Goal: Check status: Check status

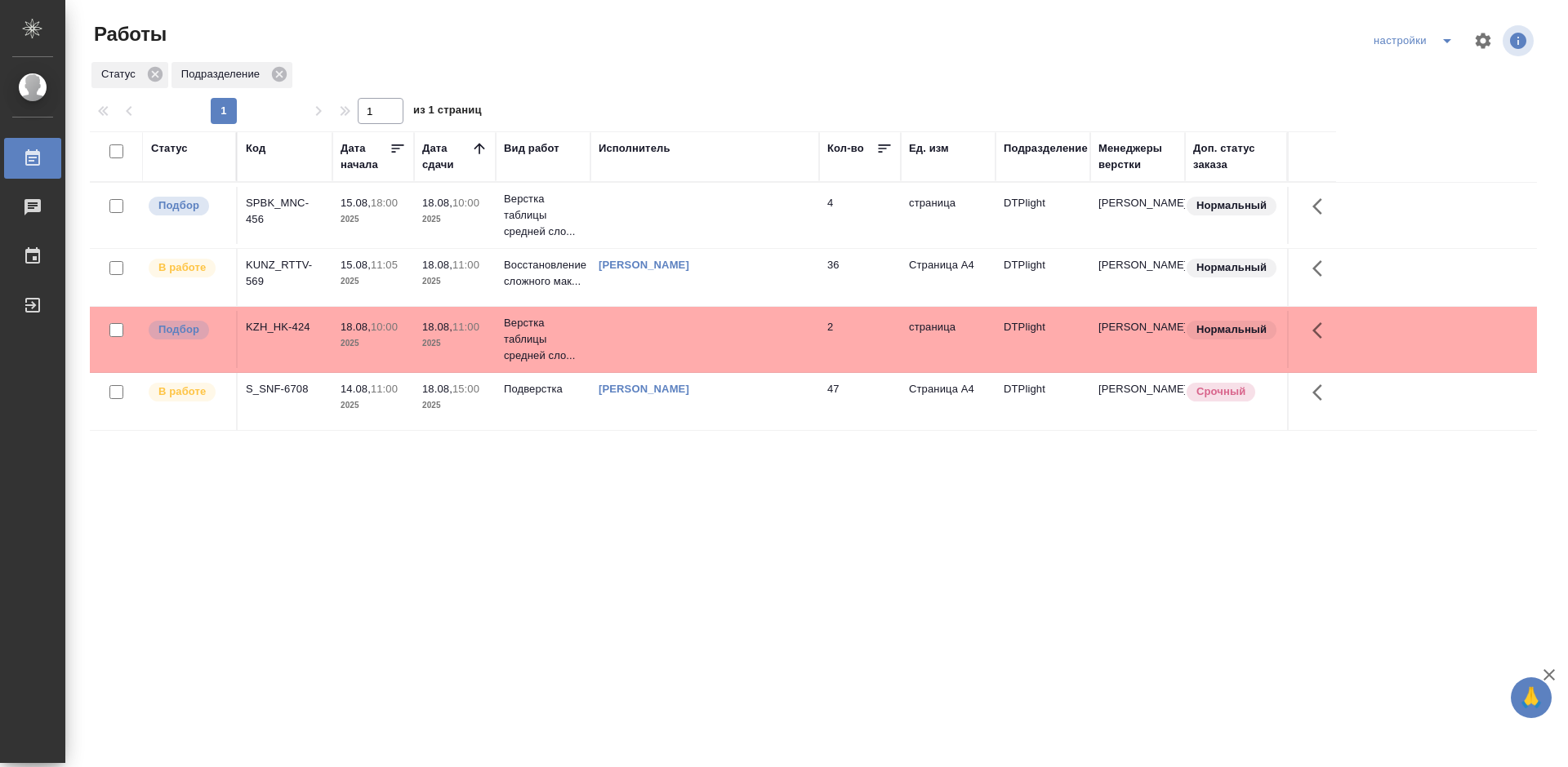
click at [693, 483] on div "Статус Код Дата начала Дата сдачи Вид работ Исполнитель Кол-во Ед. изм Подразде…" at bounding box center [813, 425] width 1446 height 587
click at [285, 228] on div "KUNZ_RTTV-569" at bounding box center [284, 212] width 78 height 33
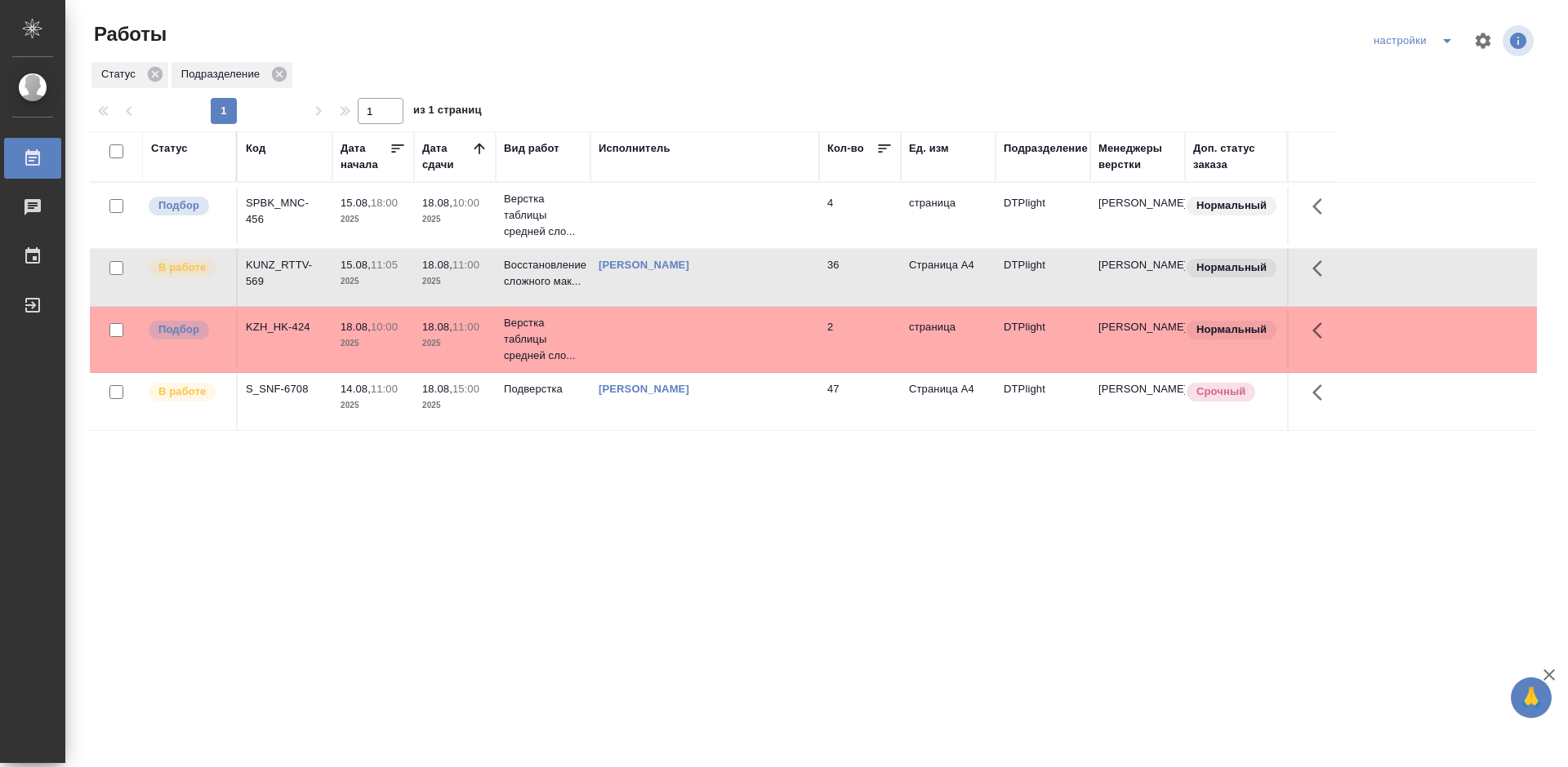
click at [285, 228] on div "KUNZ_RTTV-569" at bounding box center [284, 212] width 78 height 33
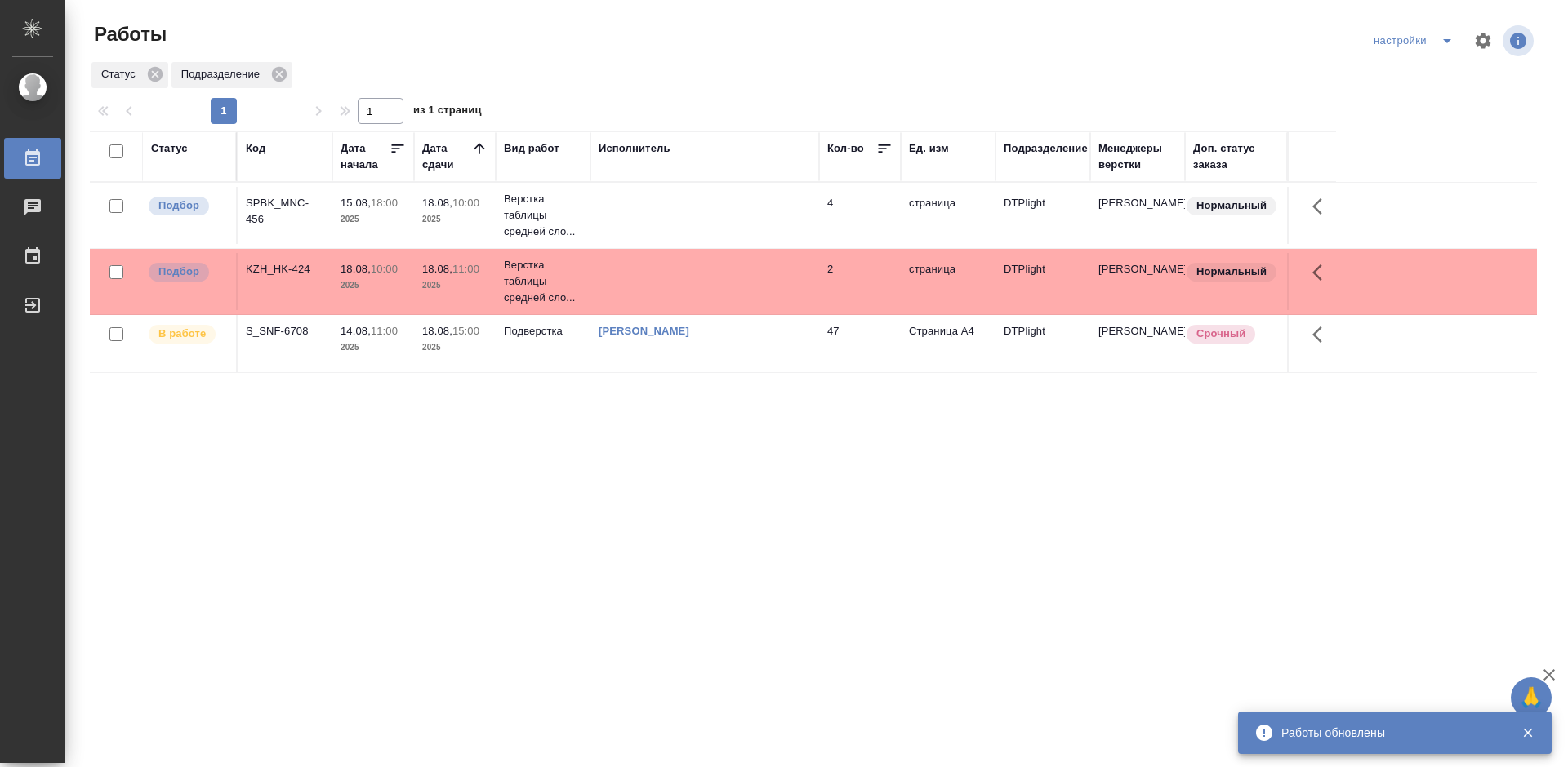
click at [467, 501] on div "Статус Код Дата начала Дата сдачи Вид работ Исполнитель Кол-во Ед. изм Подразде…" at bounding box center [813, 425] width 1446 height 587
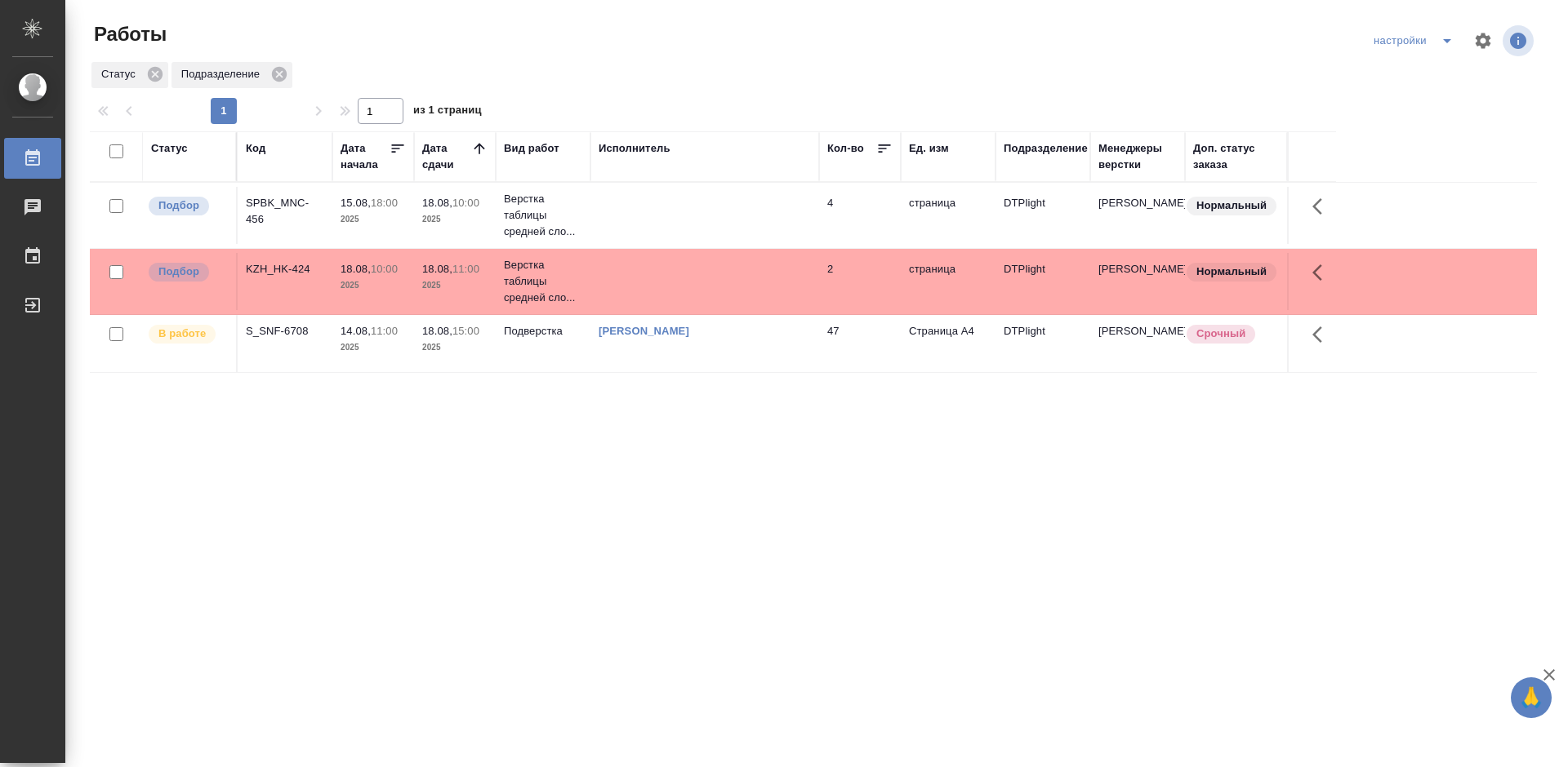
click at [281, 204] on div "SPBK_MNC-456" at bounding box center [284, 212] width 78 height 33
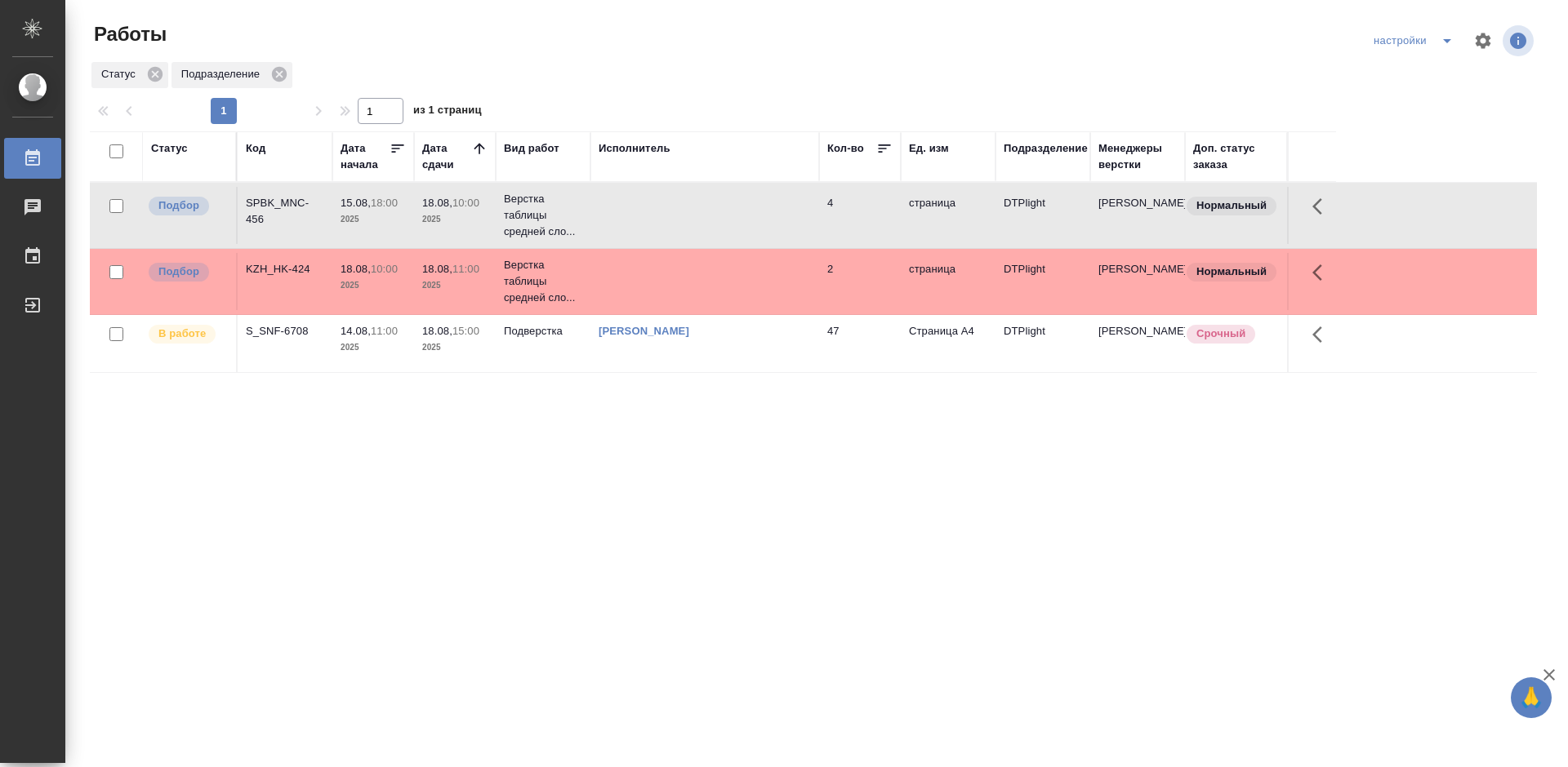
click at [281, 204] on div "SPBK_MNC-456" at bounding box center [284, 212] width 78 height 33
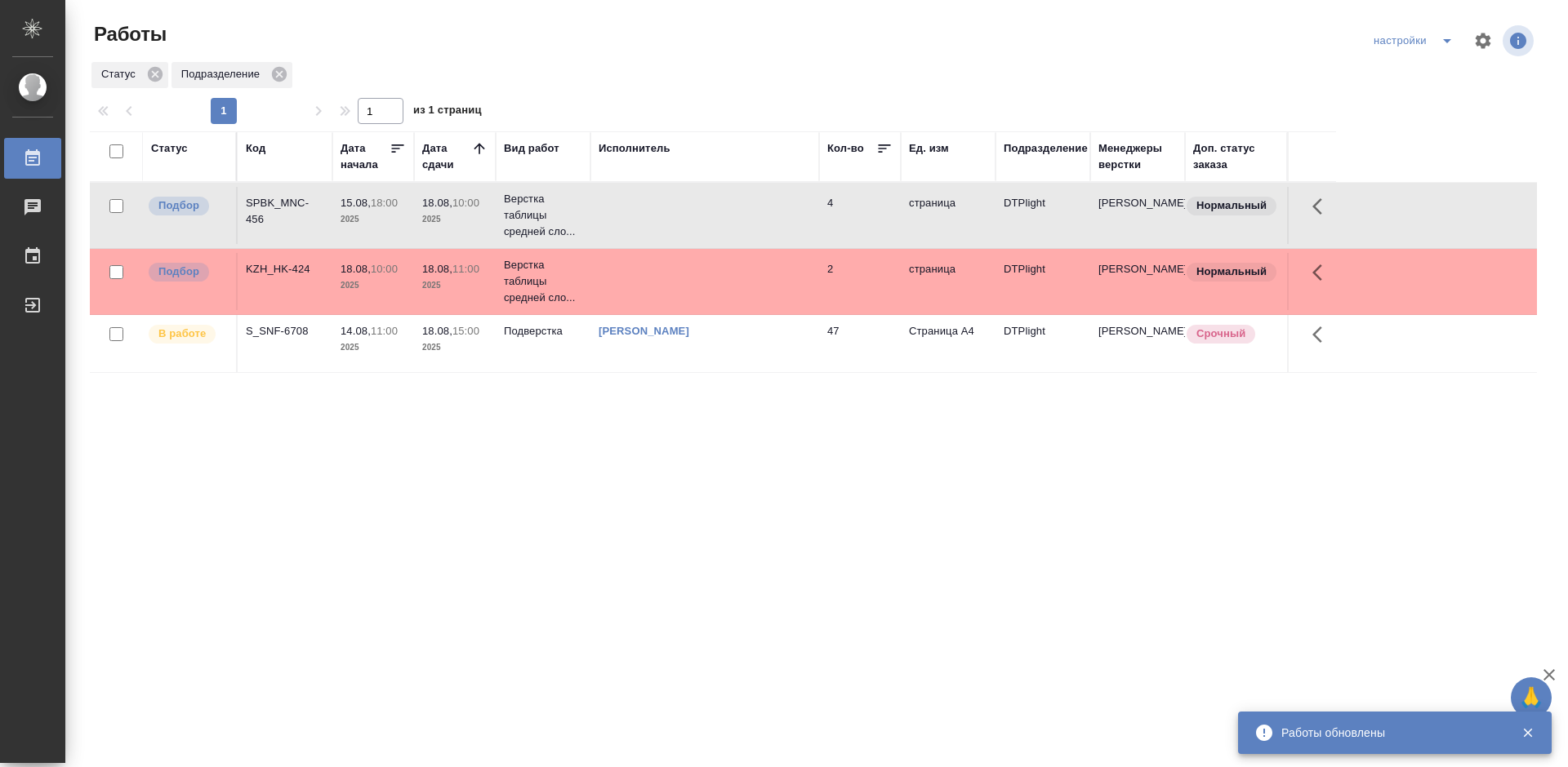
click at [284, 228] on div "KZH_HK-424" at bounding box center [284, 212] width 78 height 33
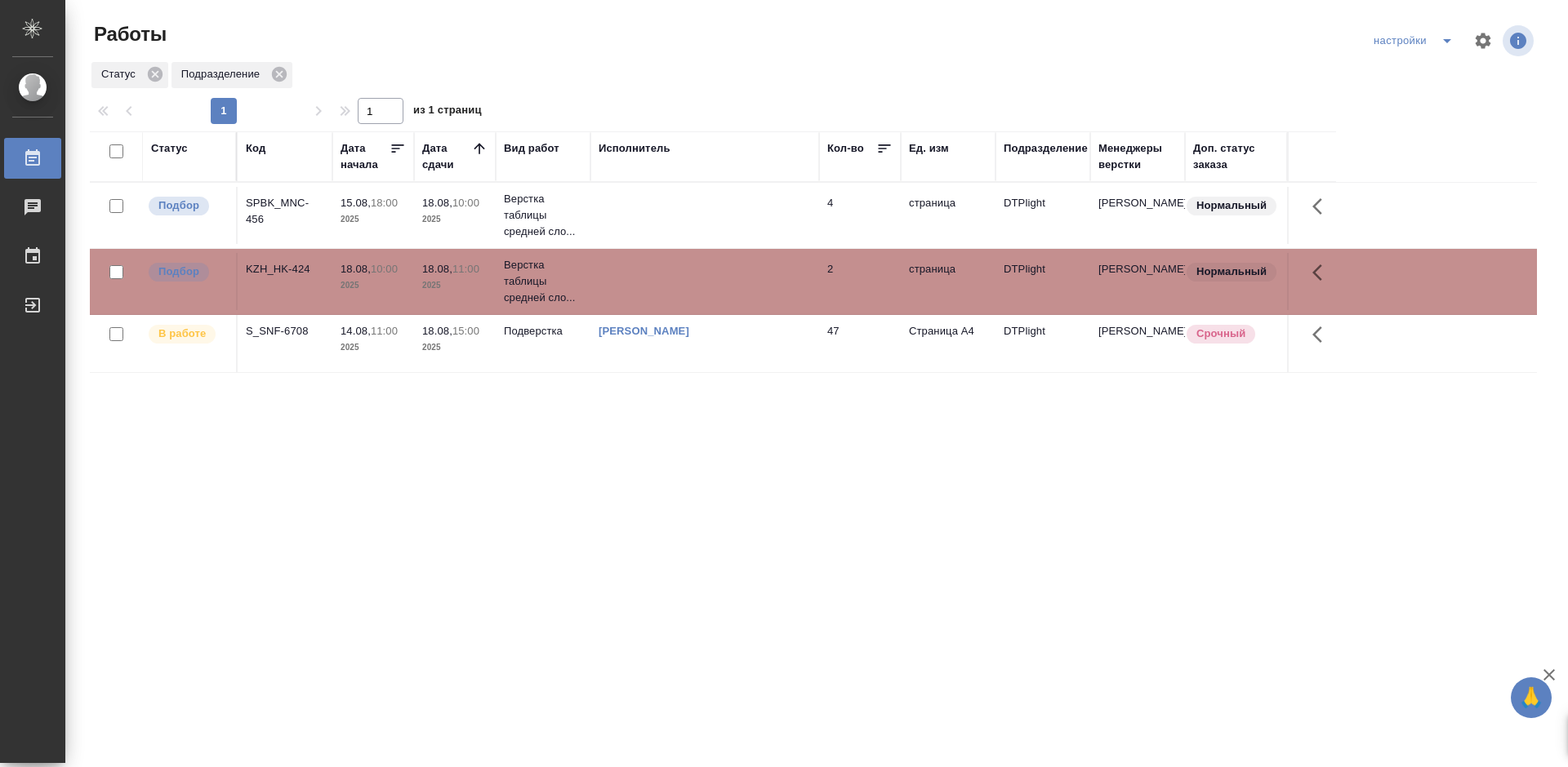
click at [267, 228] on div "KZH_HK-424" at bounding box center [284, 212] width 78 height 33
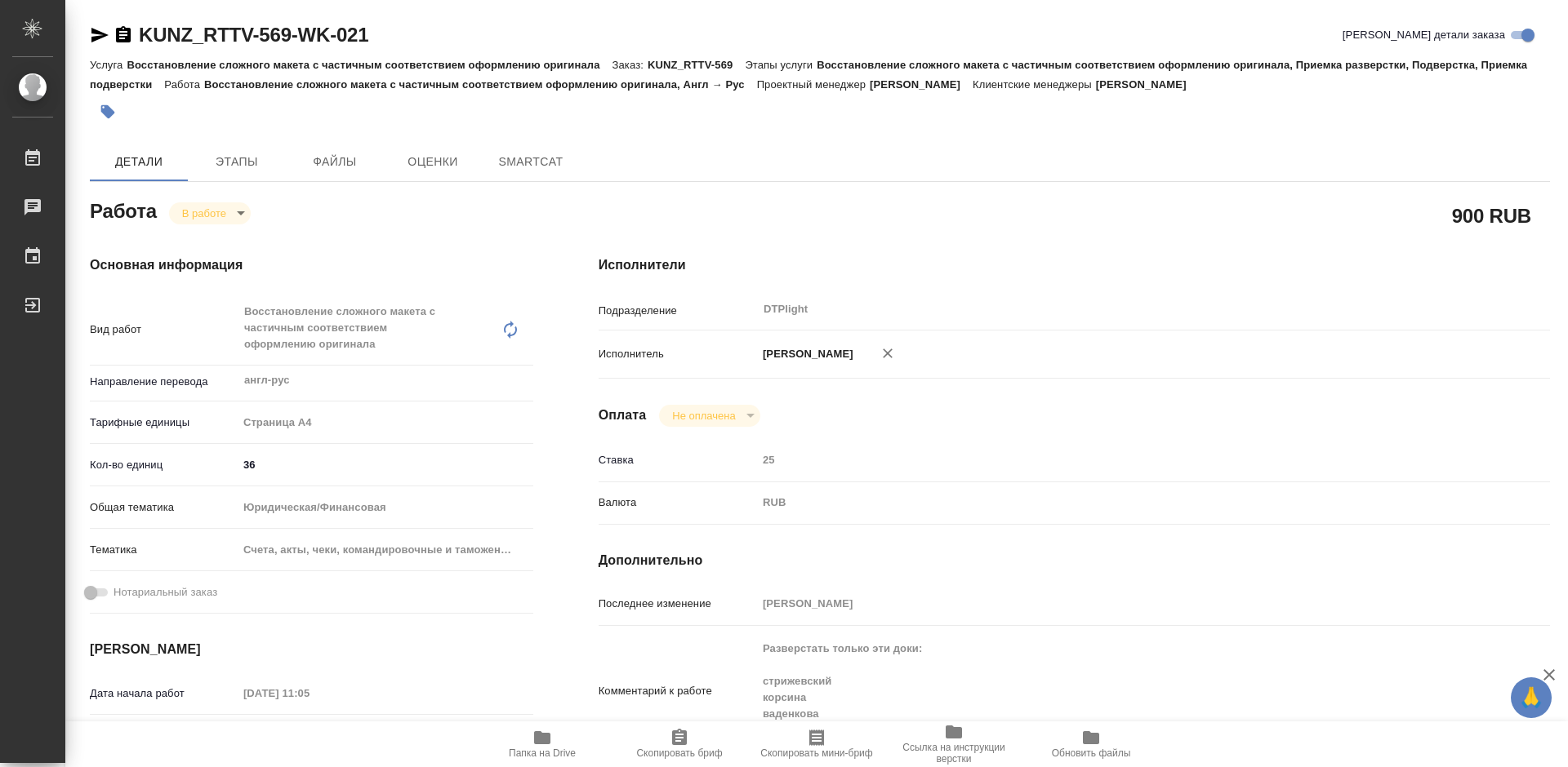
type textarea "x"
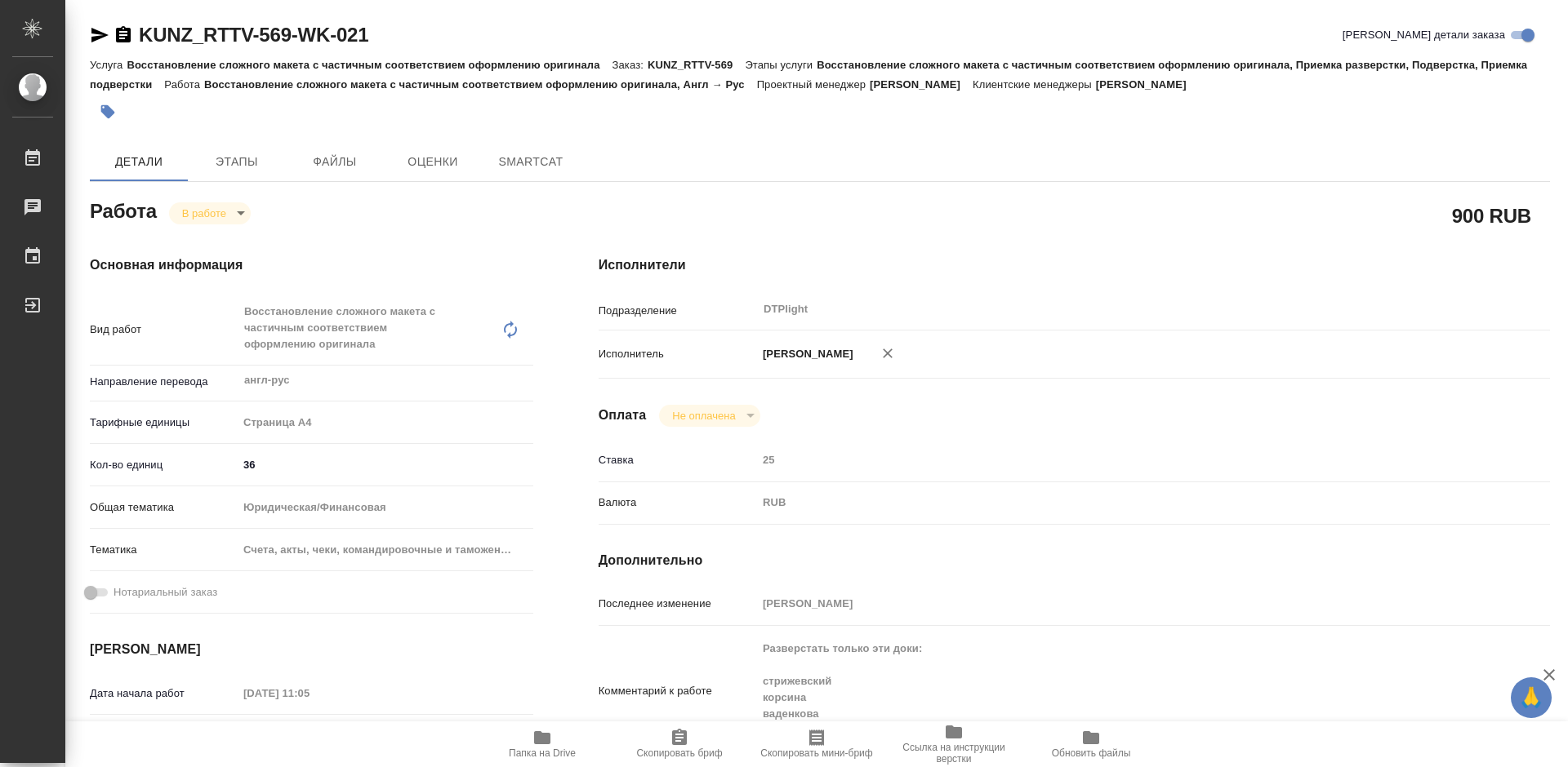
type textarea "x"
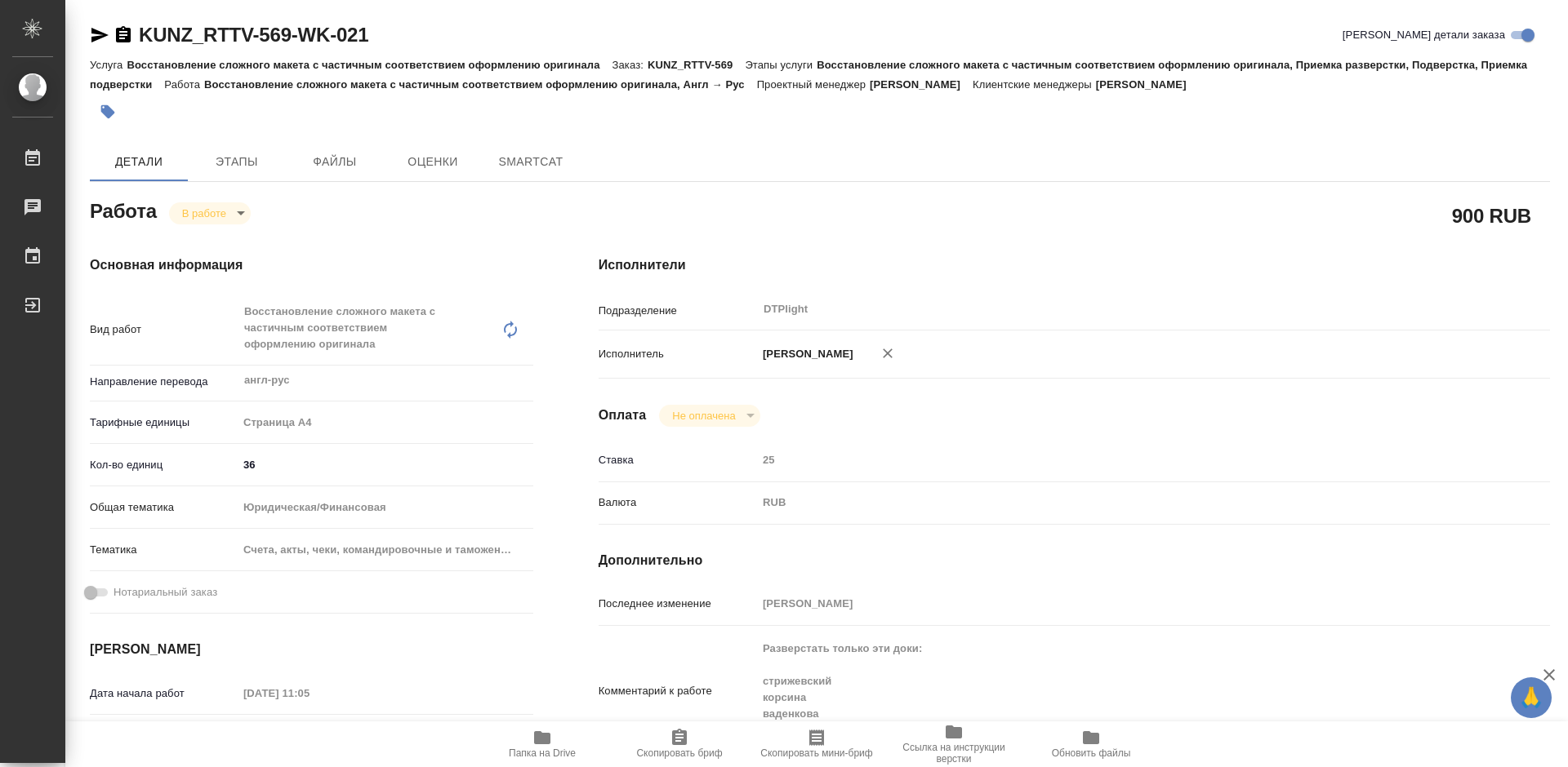
type textarea "x"
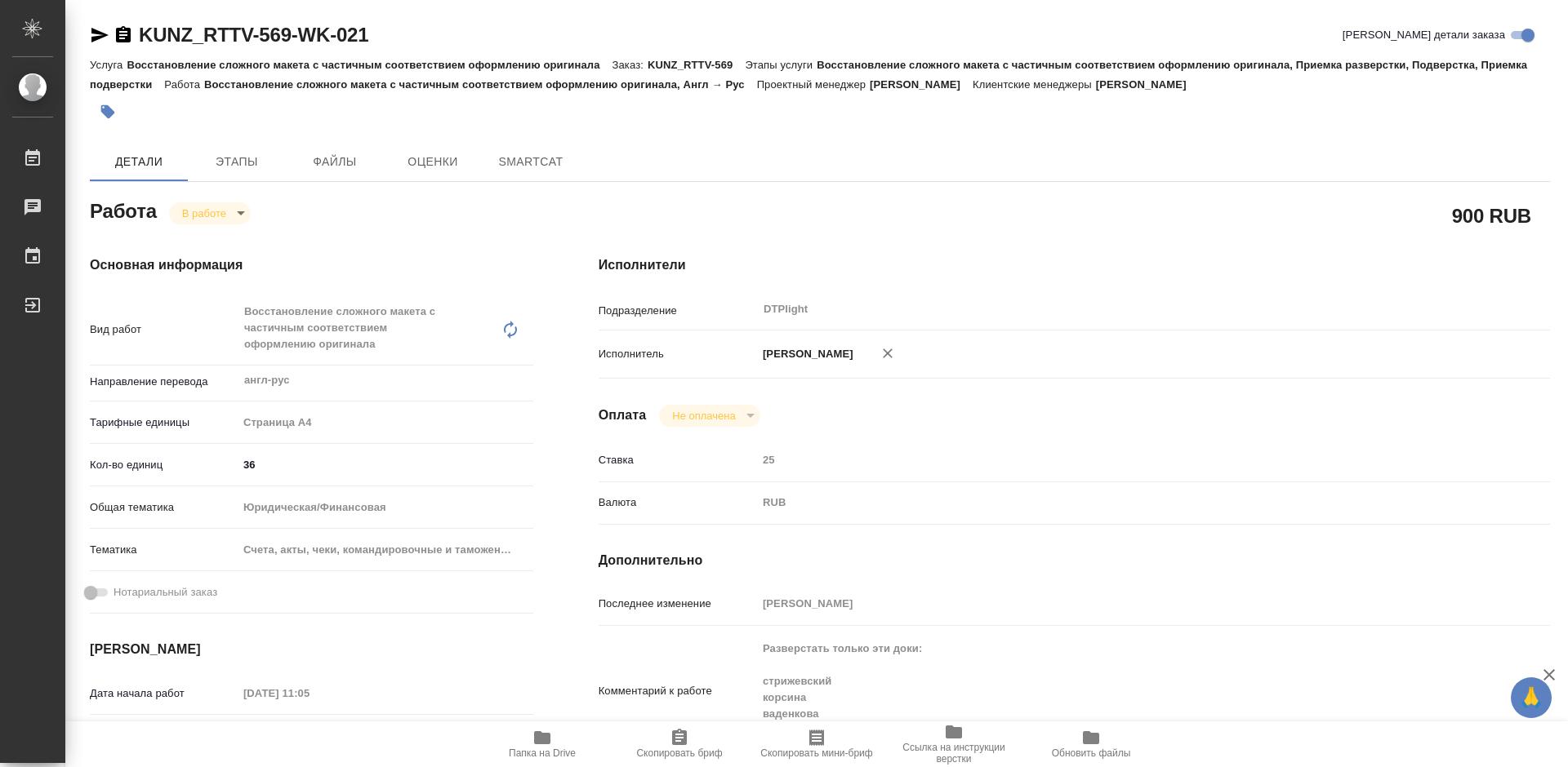
type textarea "x"
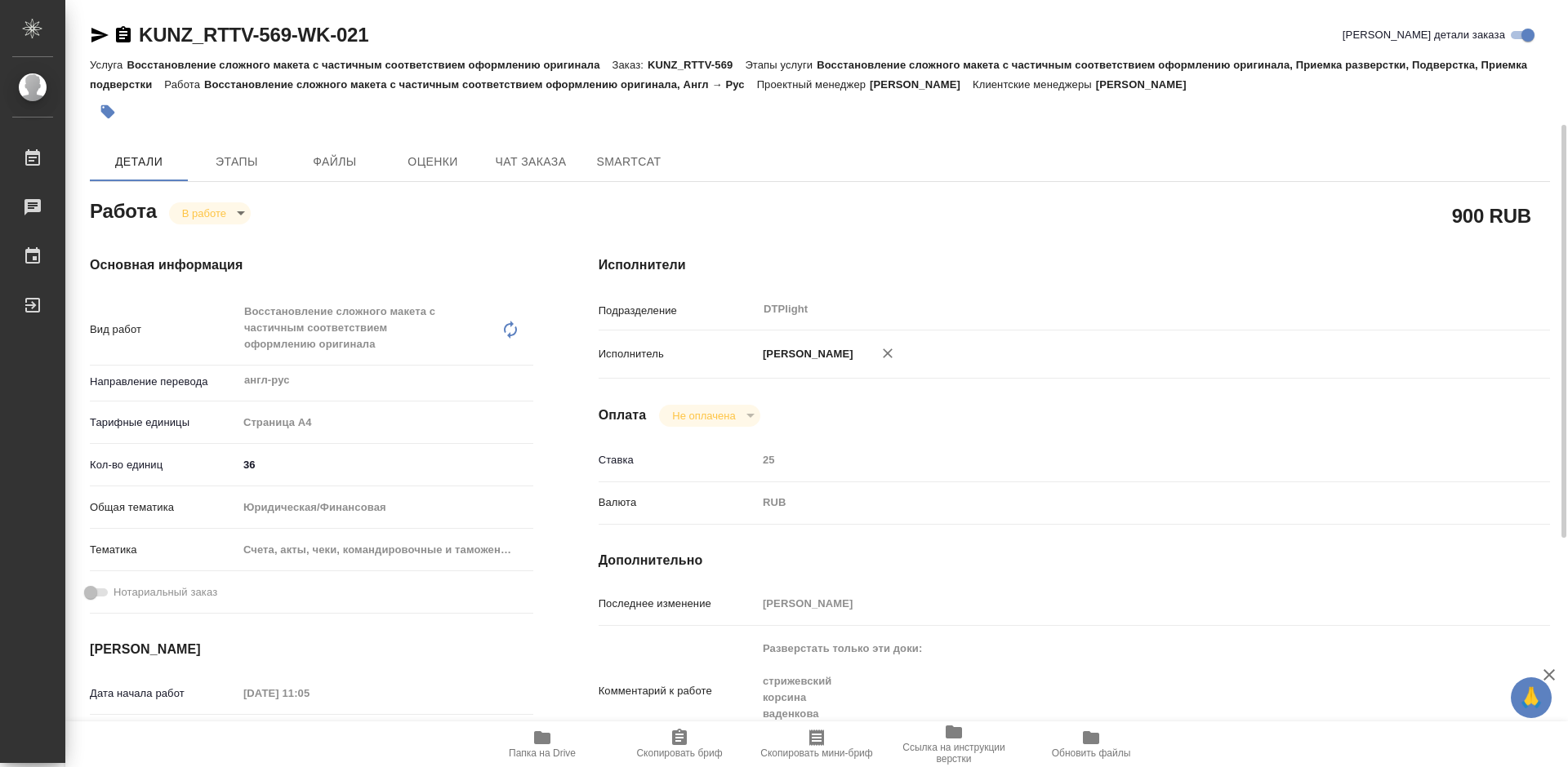
scroll to position [163, 0]
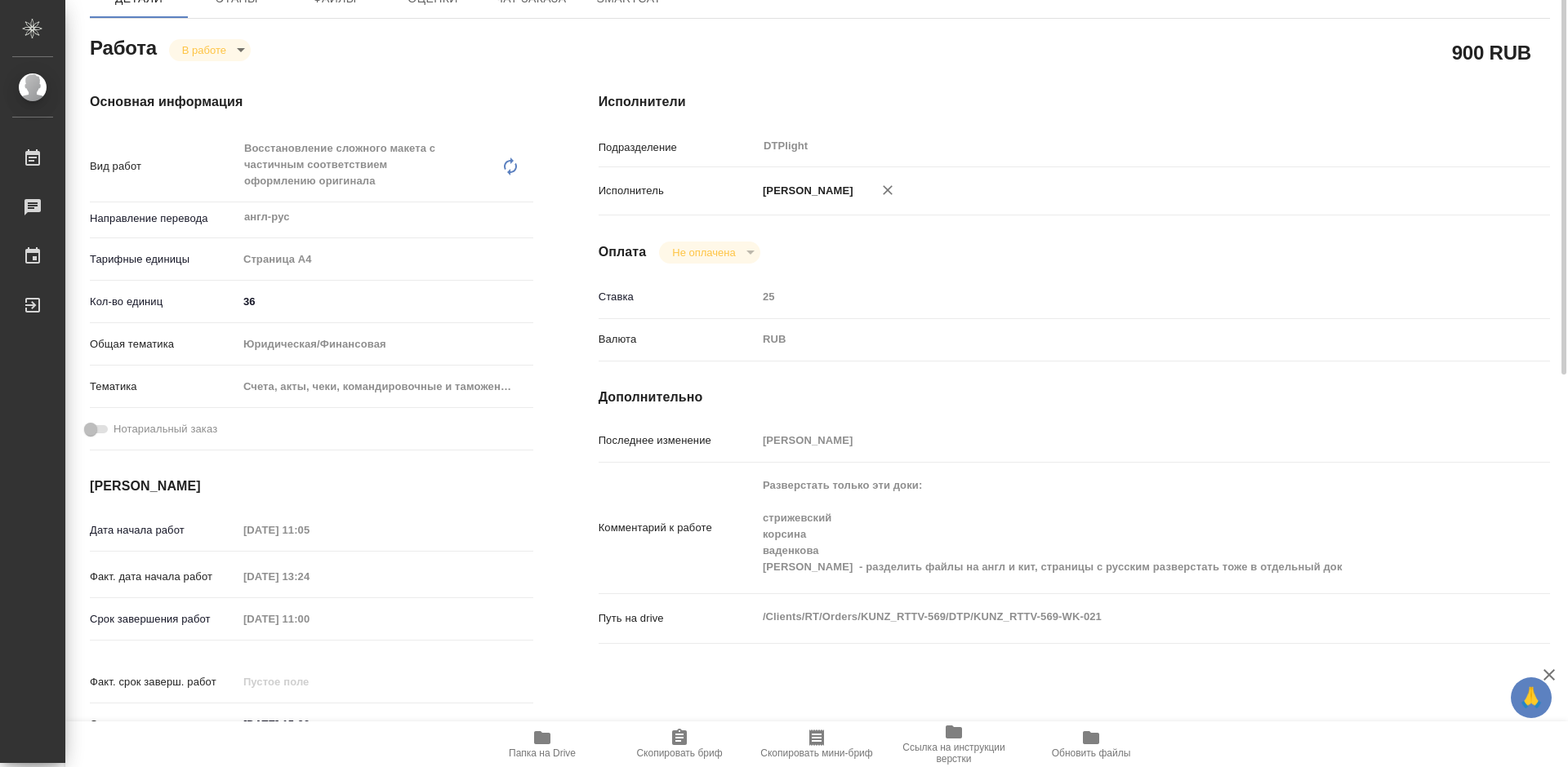
type textarea "x"
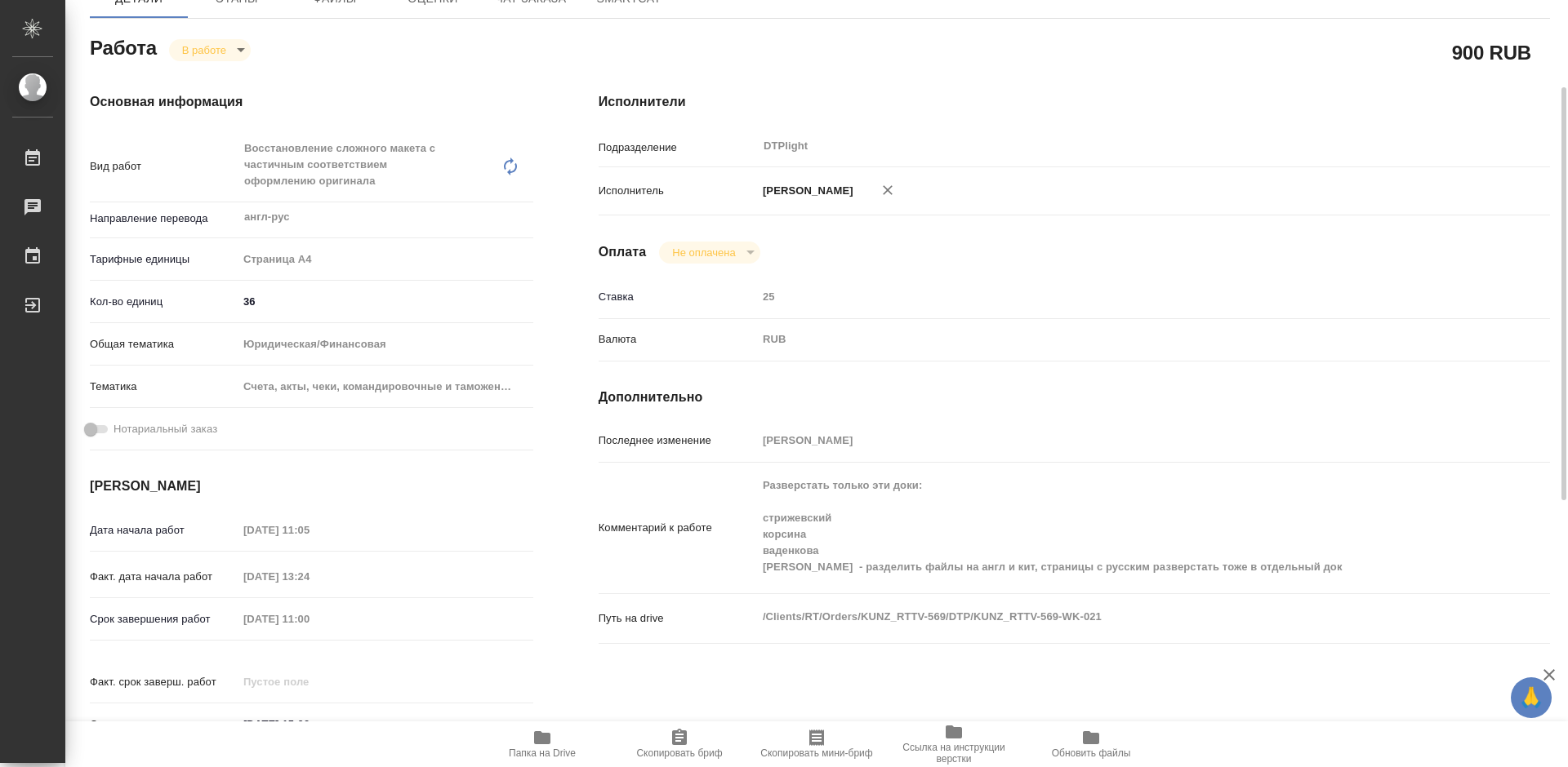
type textarea "x"
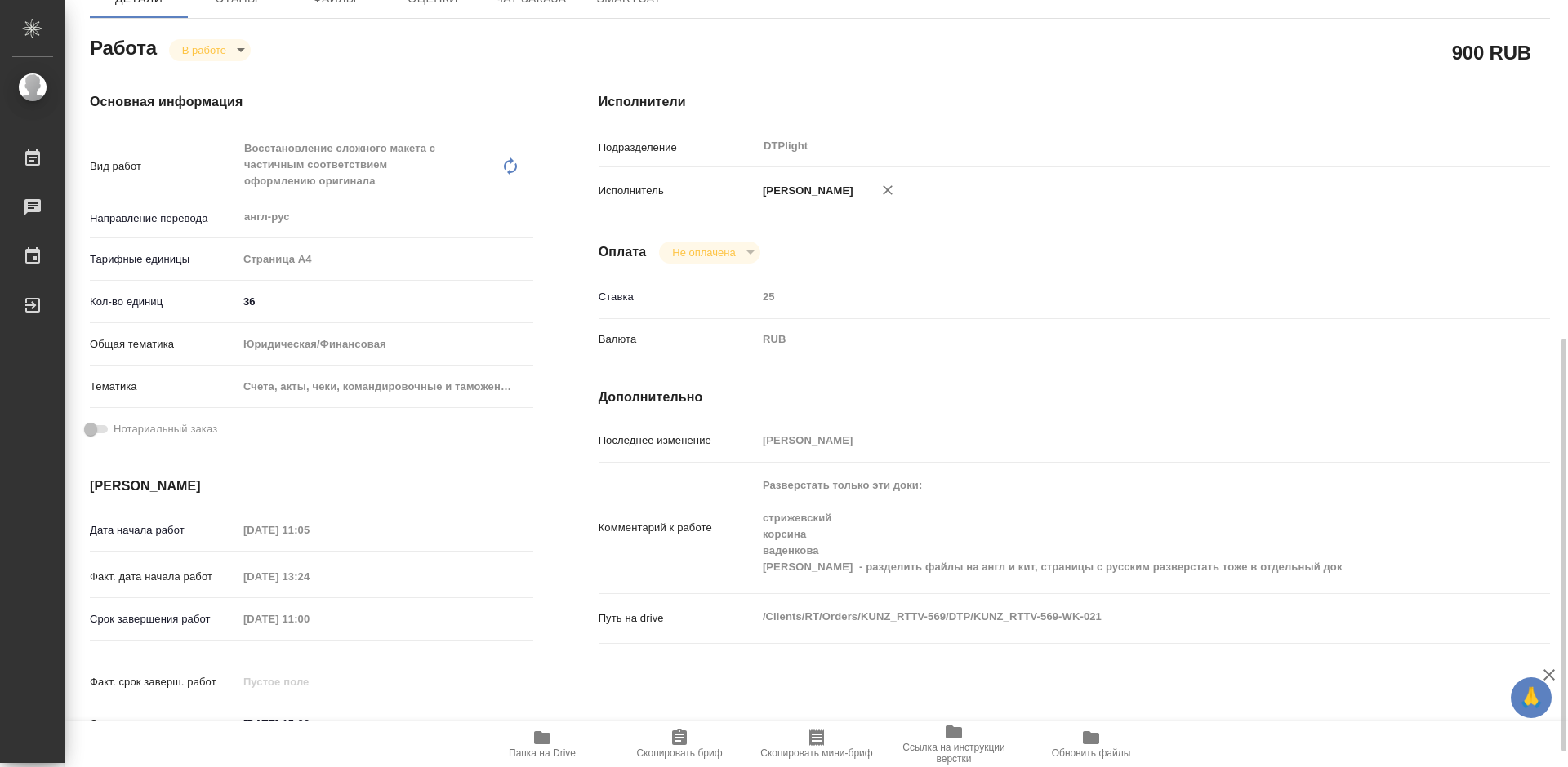
scroll to position [409, 0]
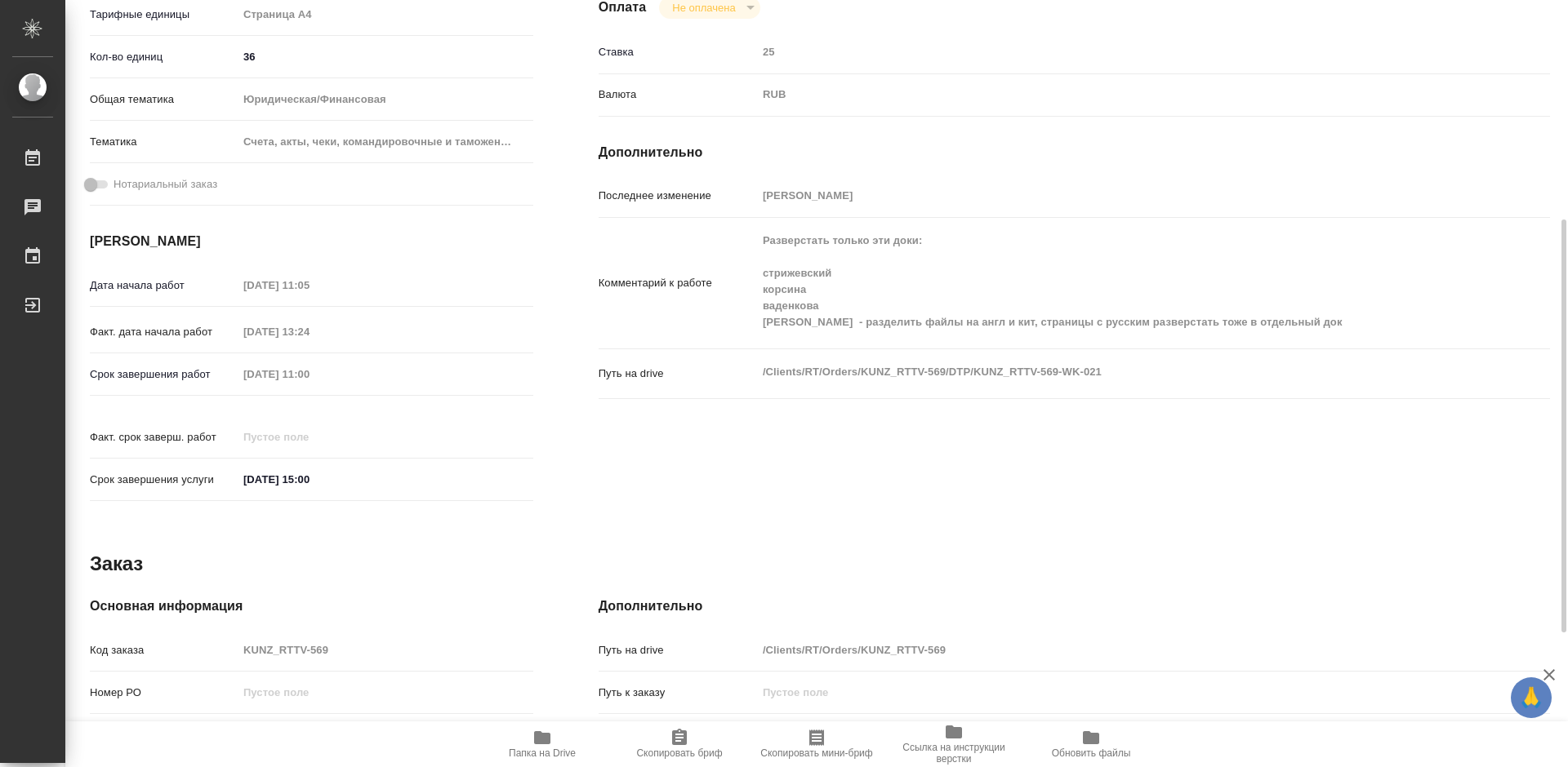
click at [563, 741] on span "Папка на Drive" at bounding box center [542, 744] width 118 height 31
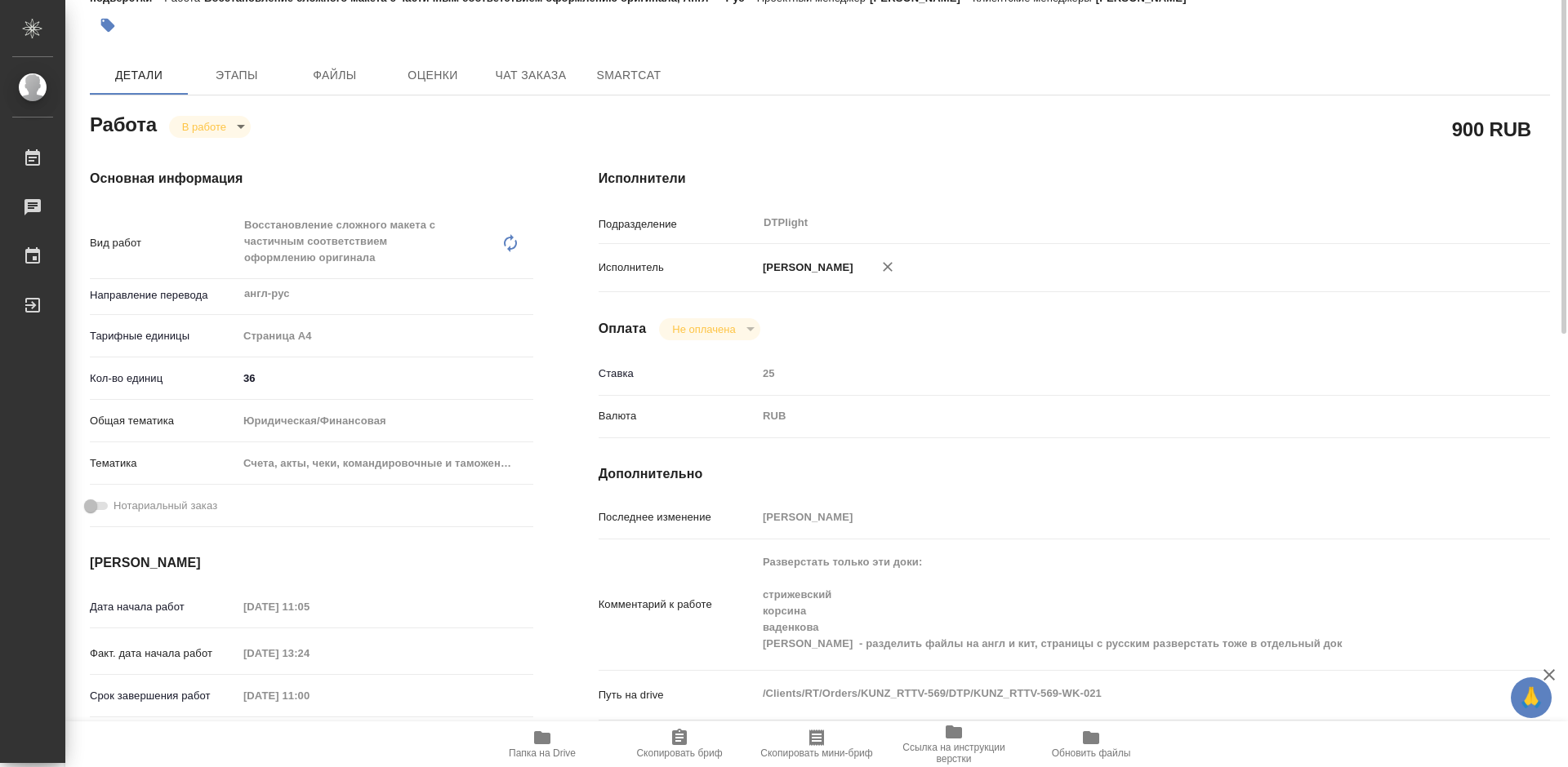
scroll to position [0, 0]
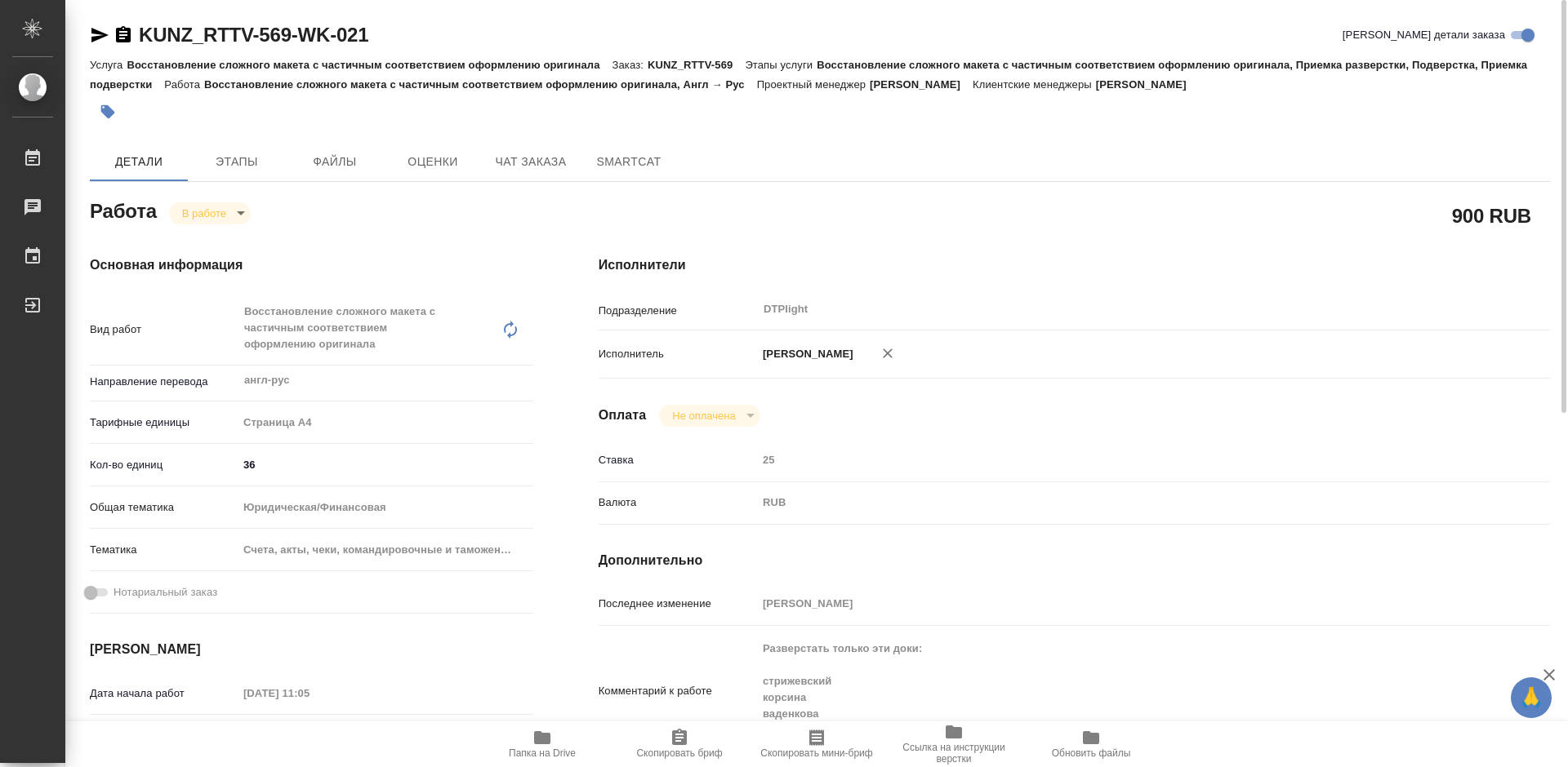
click at [230, 210] on body "🙏 .cls-1 fill:#fff; AWATERA [PERSON_NAME] Работы 0 Чаты График Выйти KUNZ_RTTV-…" at bounding box center [784, 384] width 1568 height 767
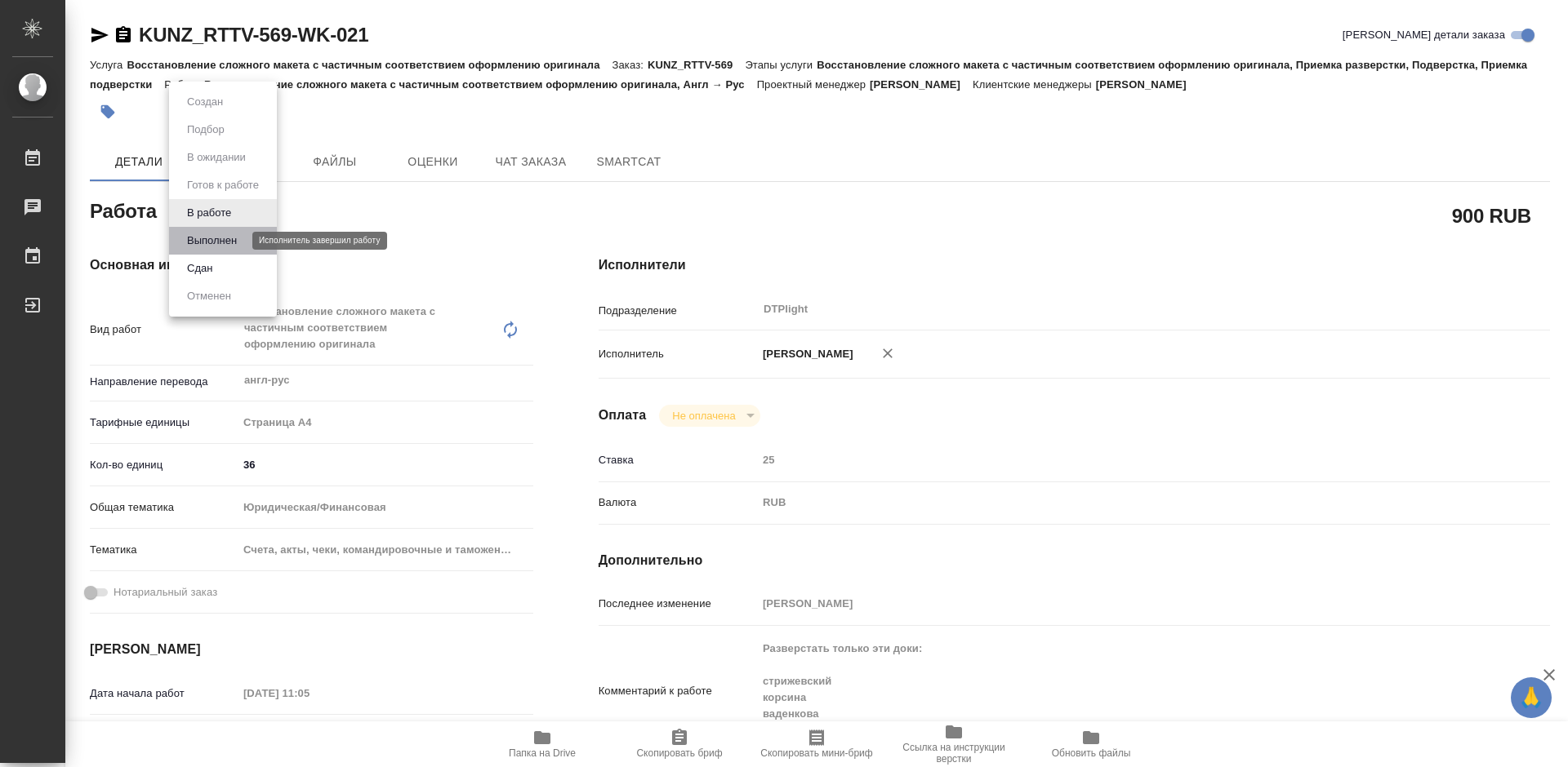
click at [229, 244] on button "Выполнен" at bounding box center [212, 241] width 60 height 18
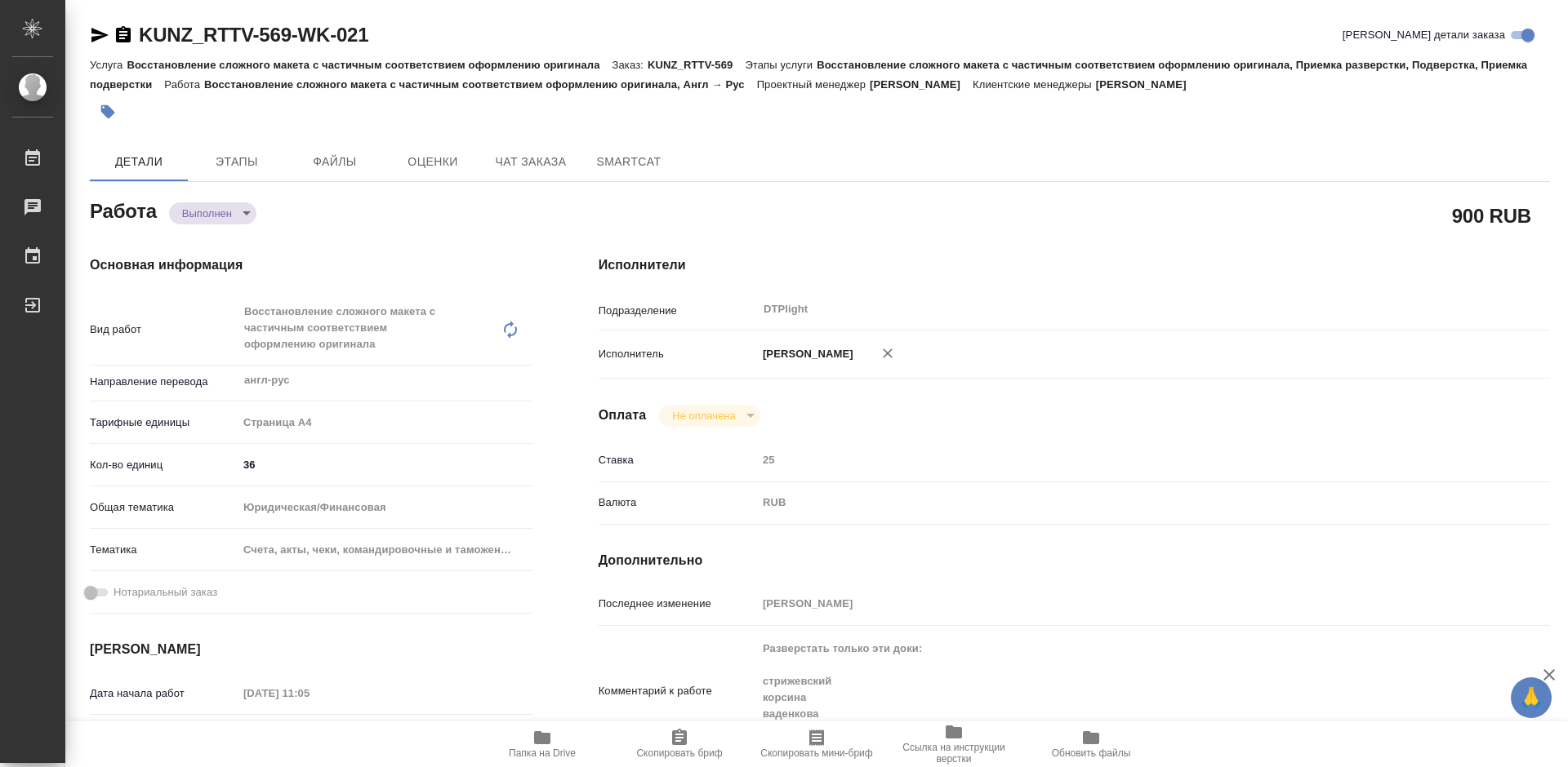
type textarea "x"
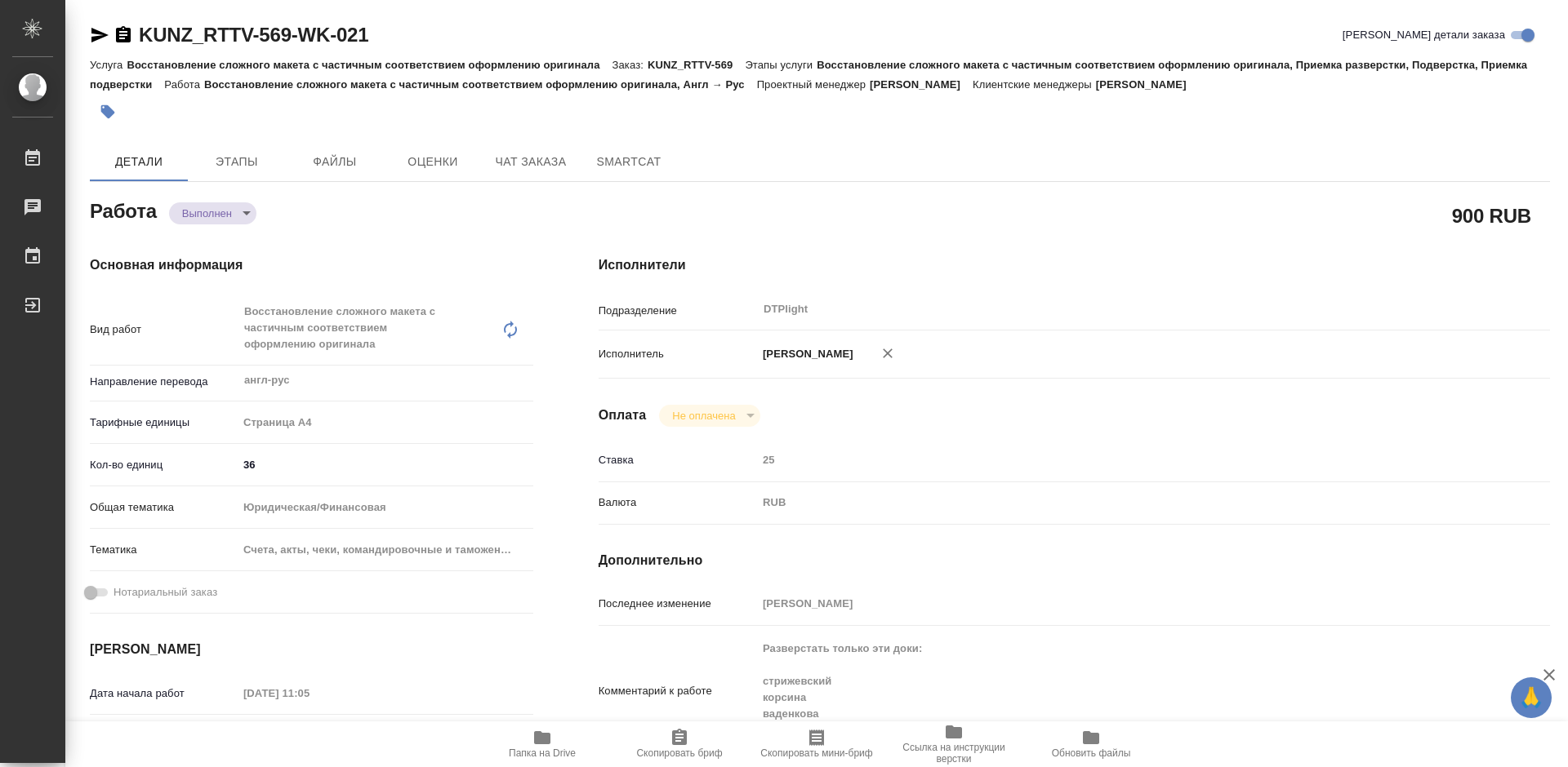
type textarea "x"
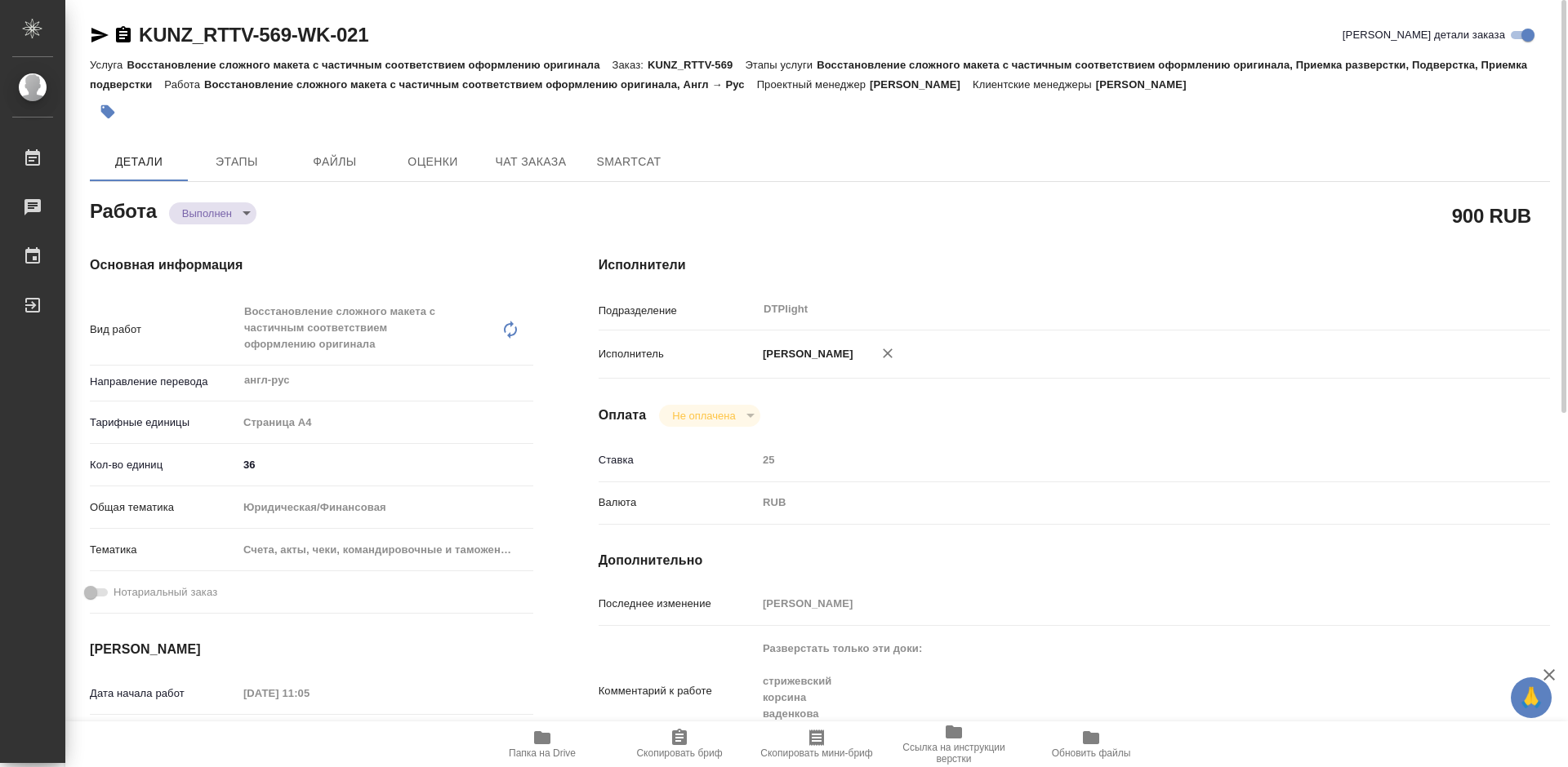
type textarea "x"
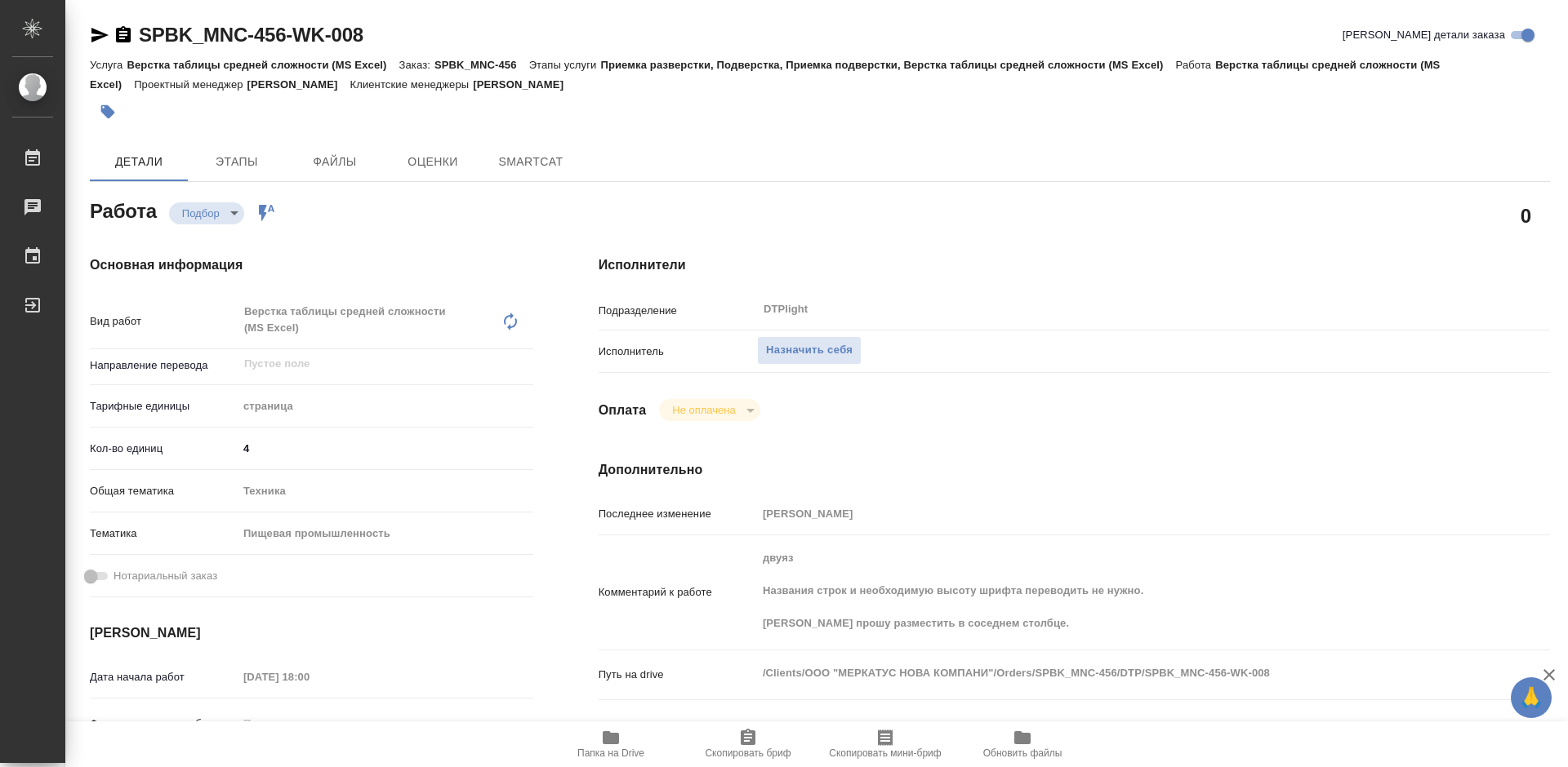
type textarea "x"
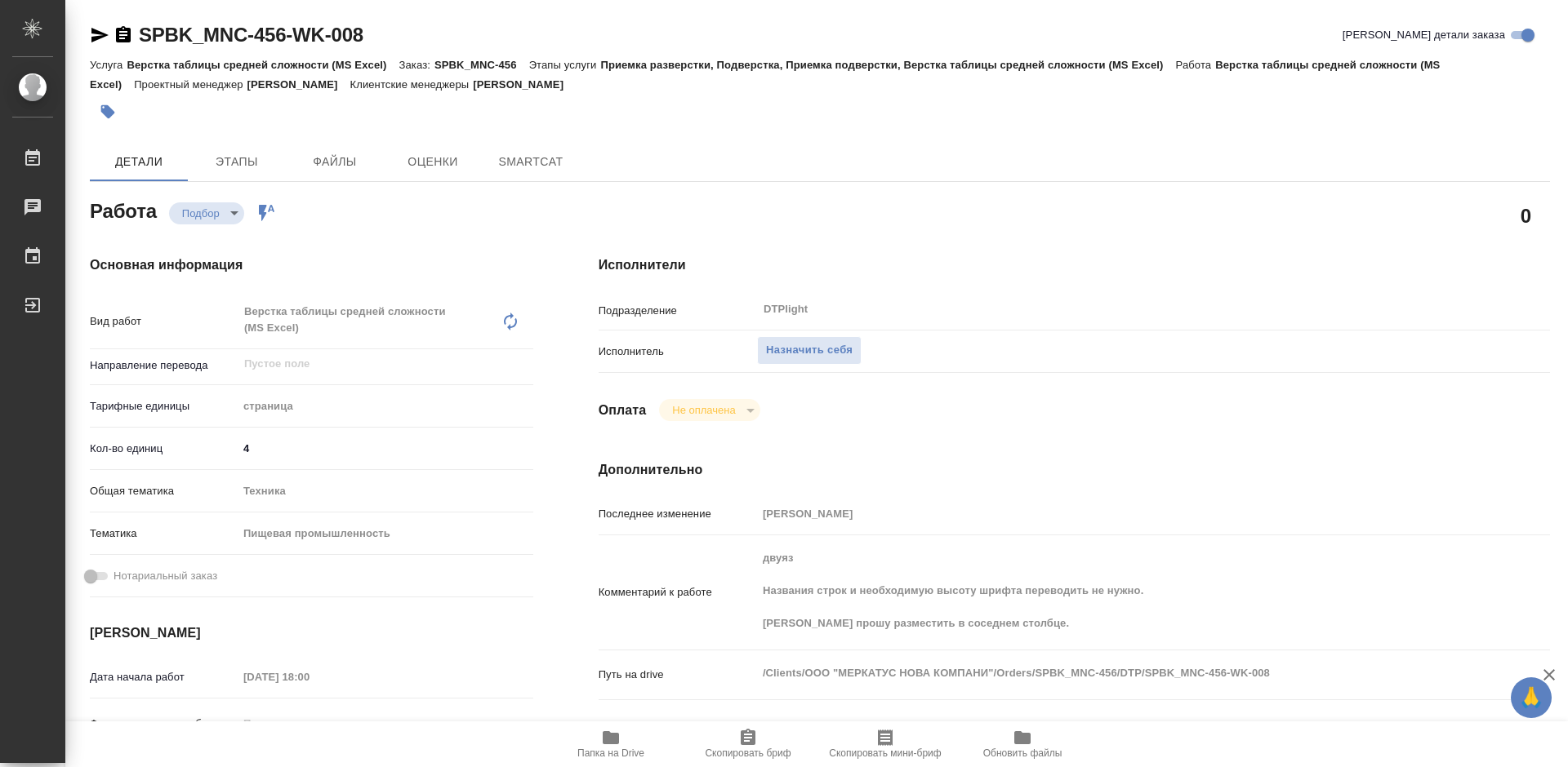
type textarea "x"
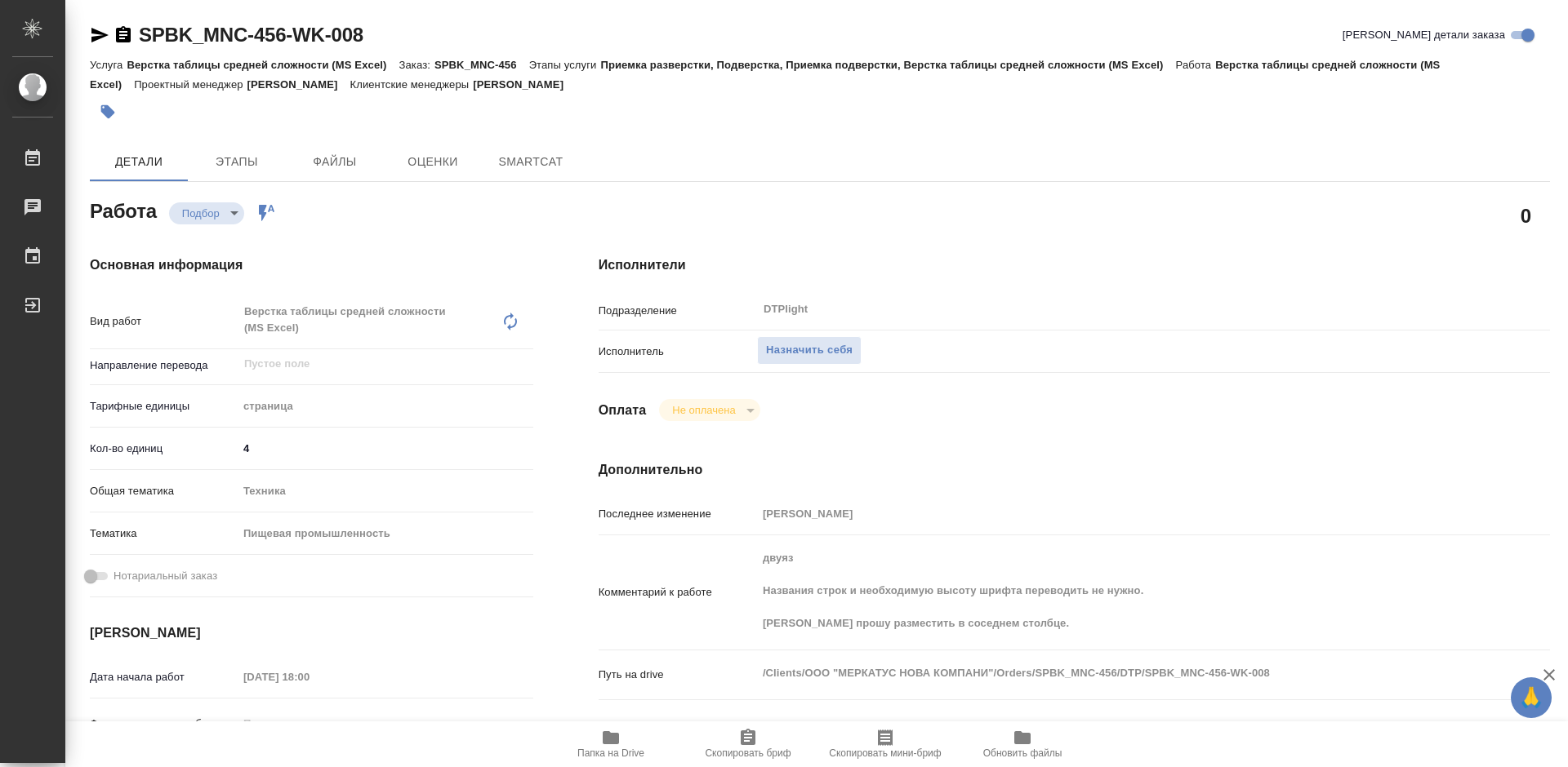
type textarea "x"
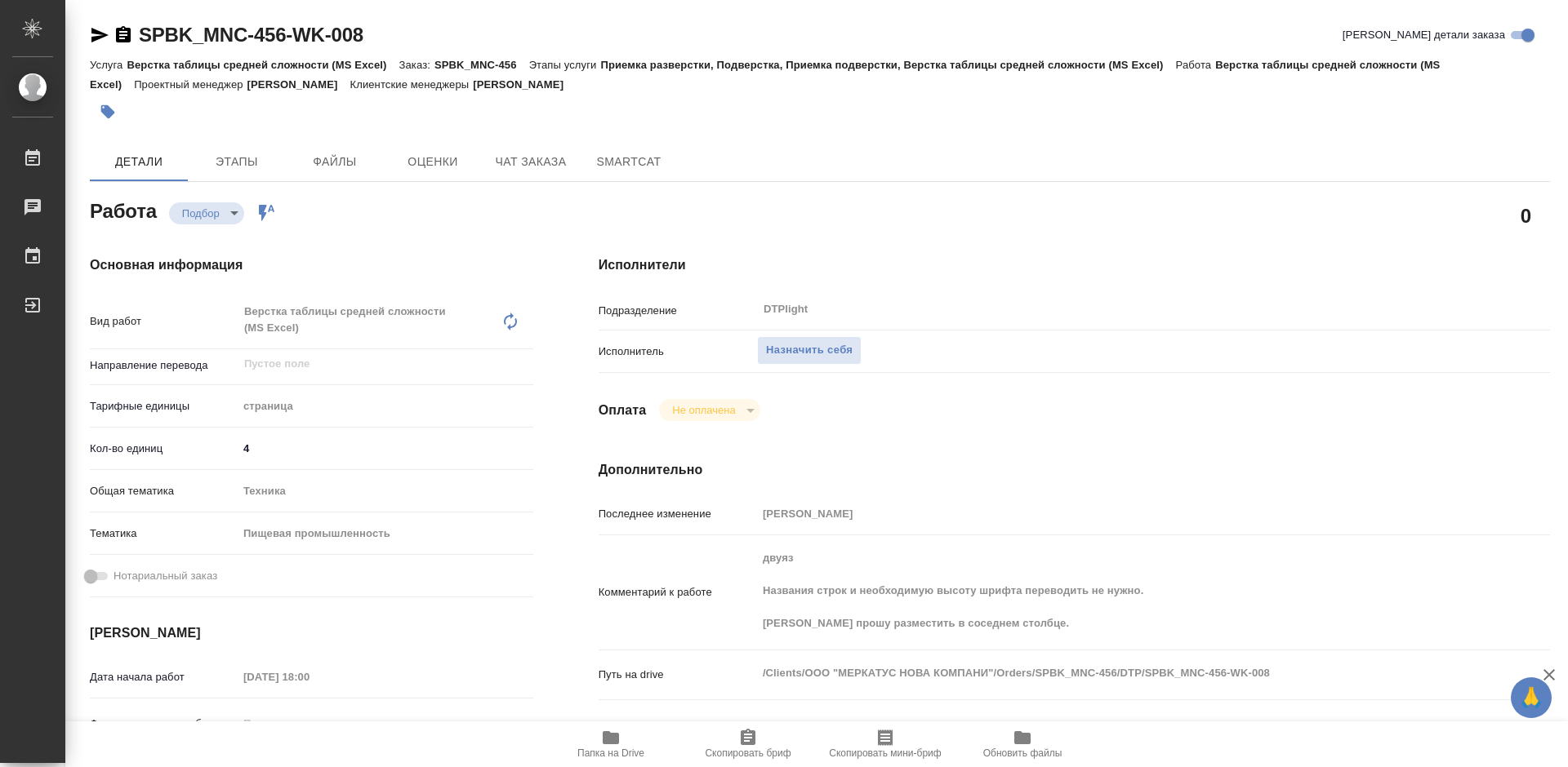
scroll to position [82, 0]
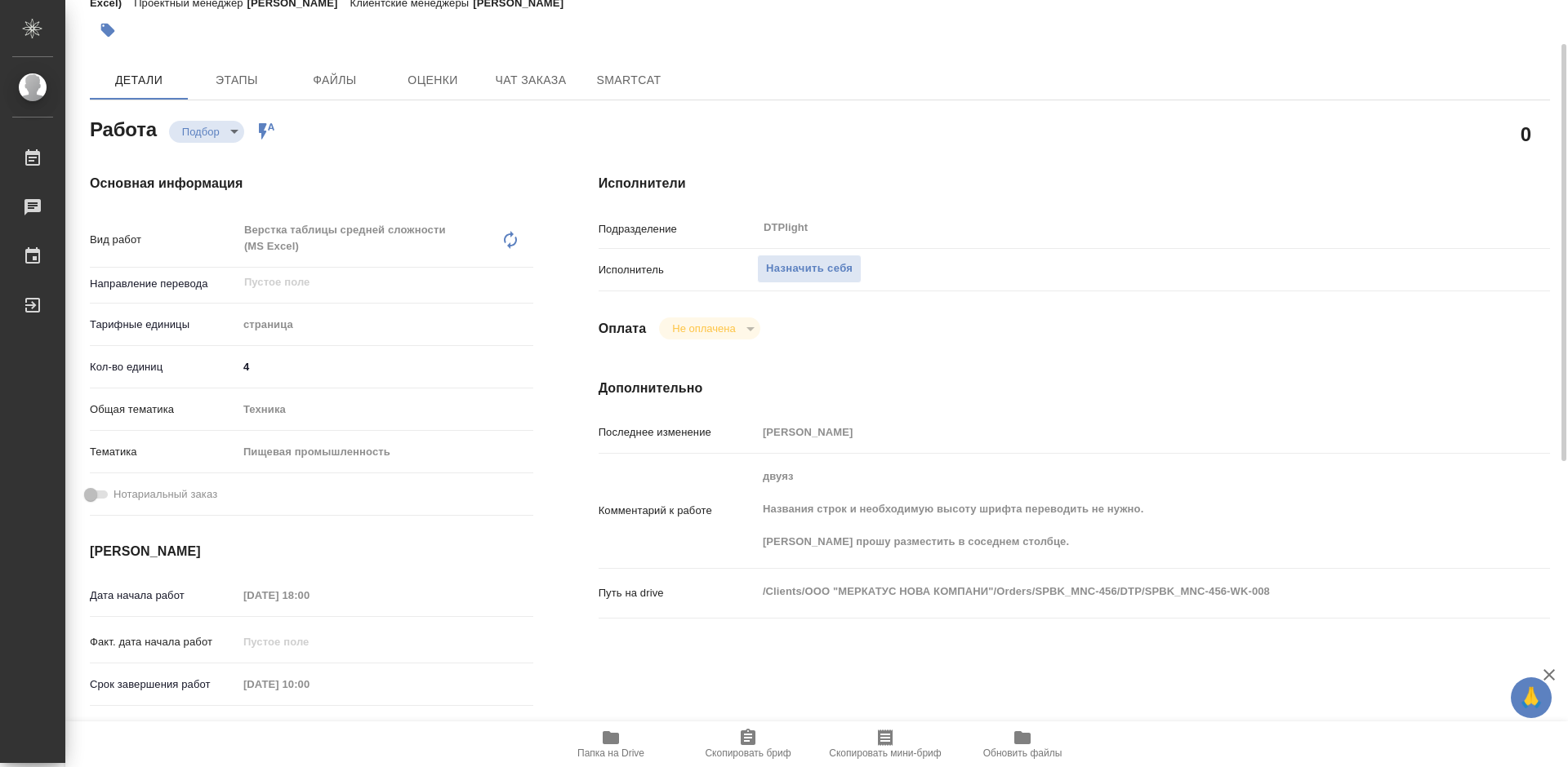
type textarea "x"
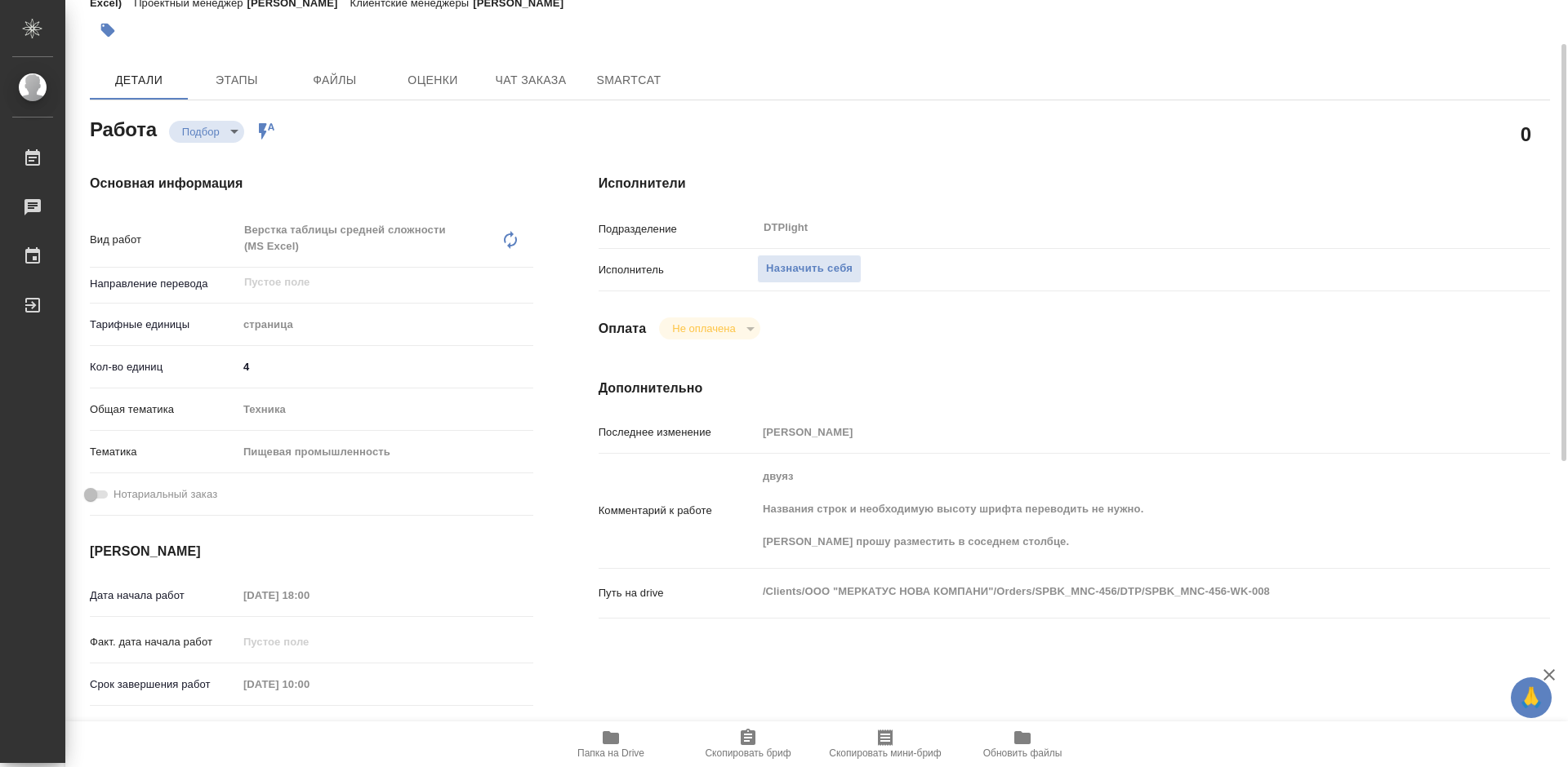
type textarea "x"
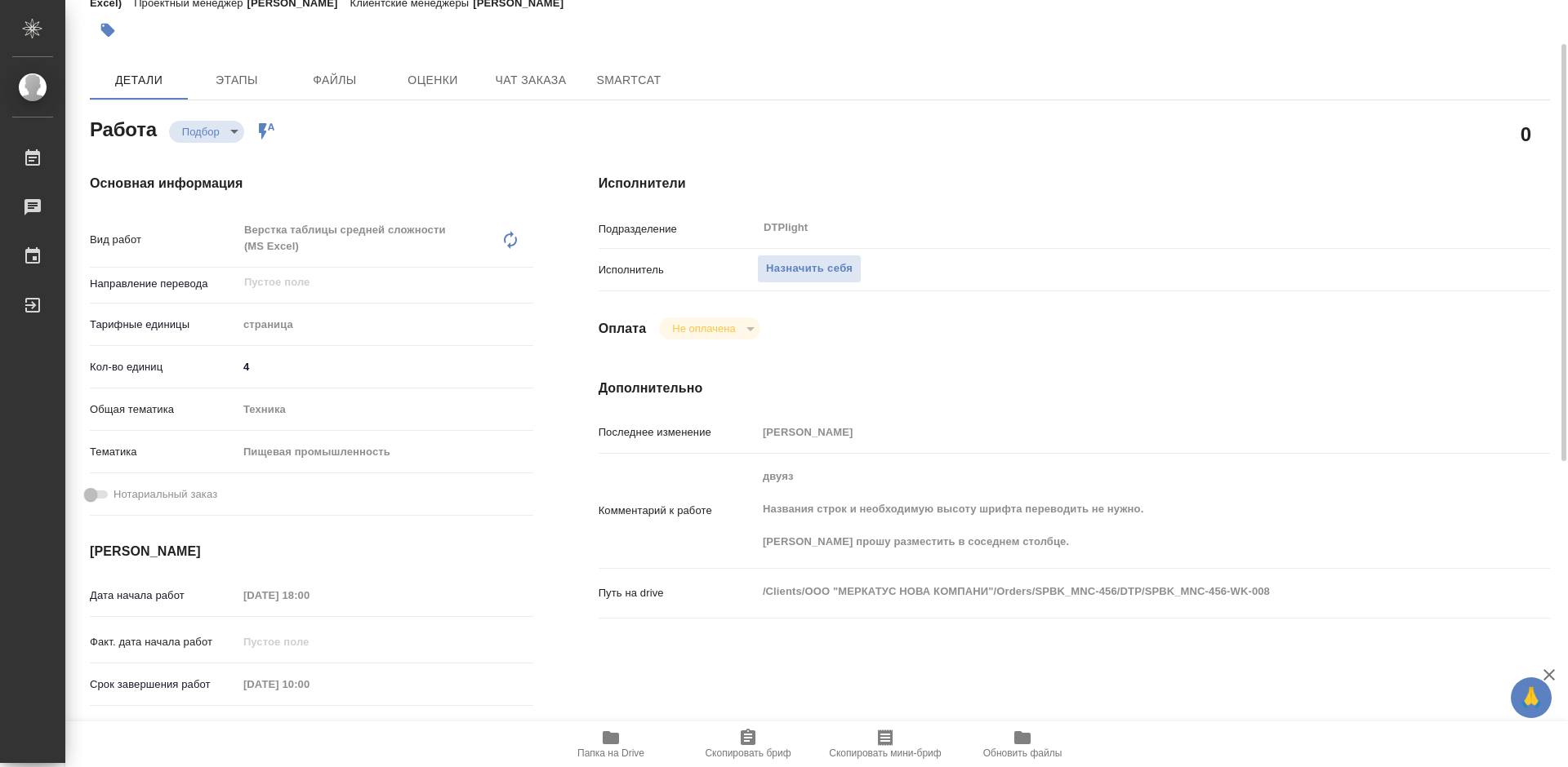
scroll to position [163, 0]
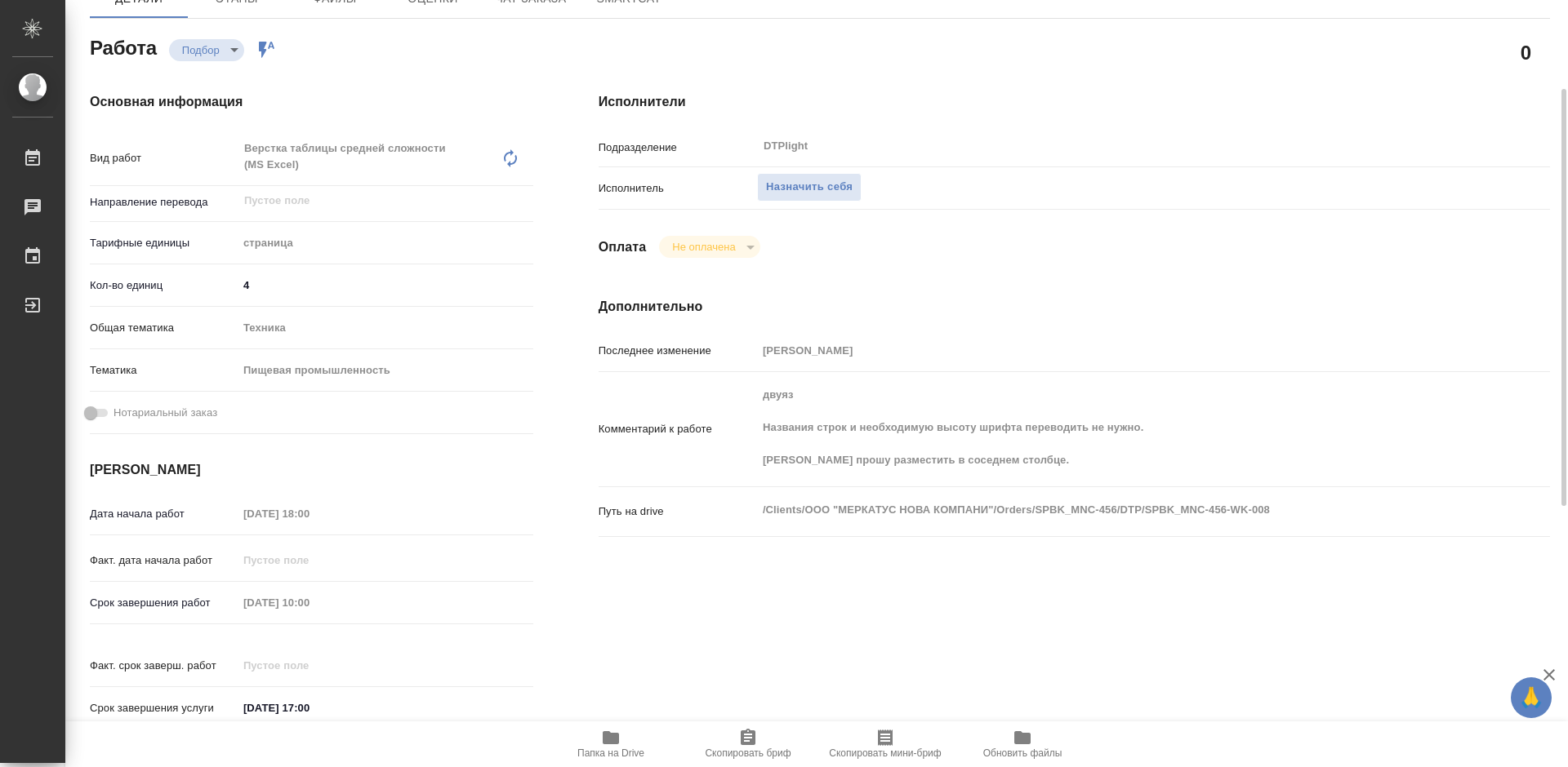
click at [619, 739] on icon "button" at bounding box center [611, 738] width 16 height 14
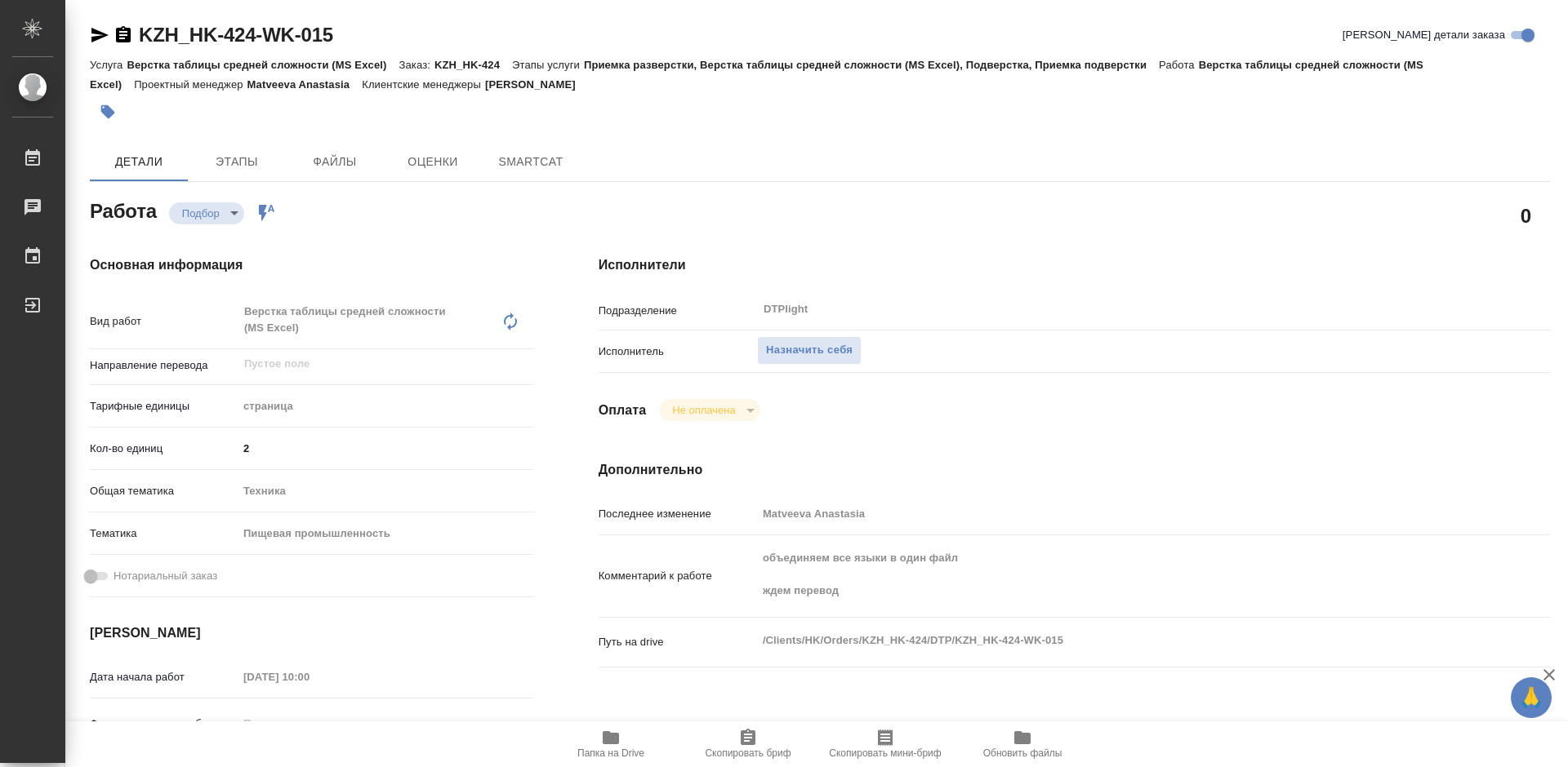
type textarea "x"
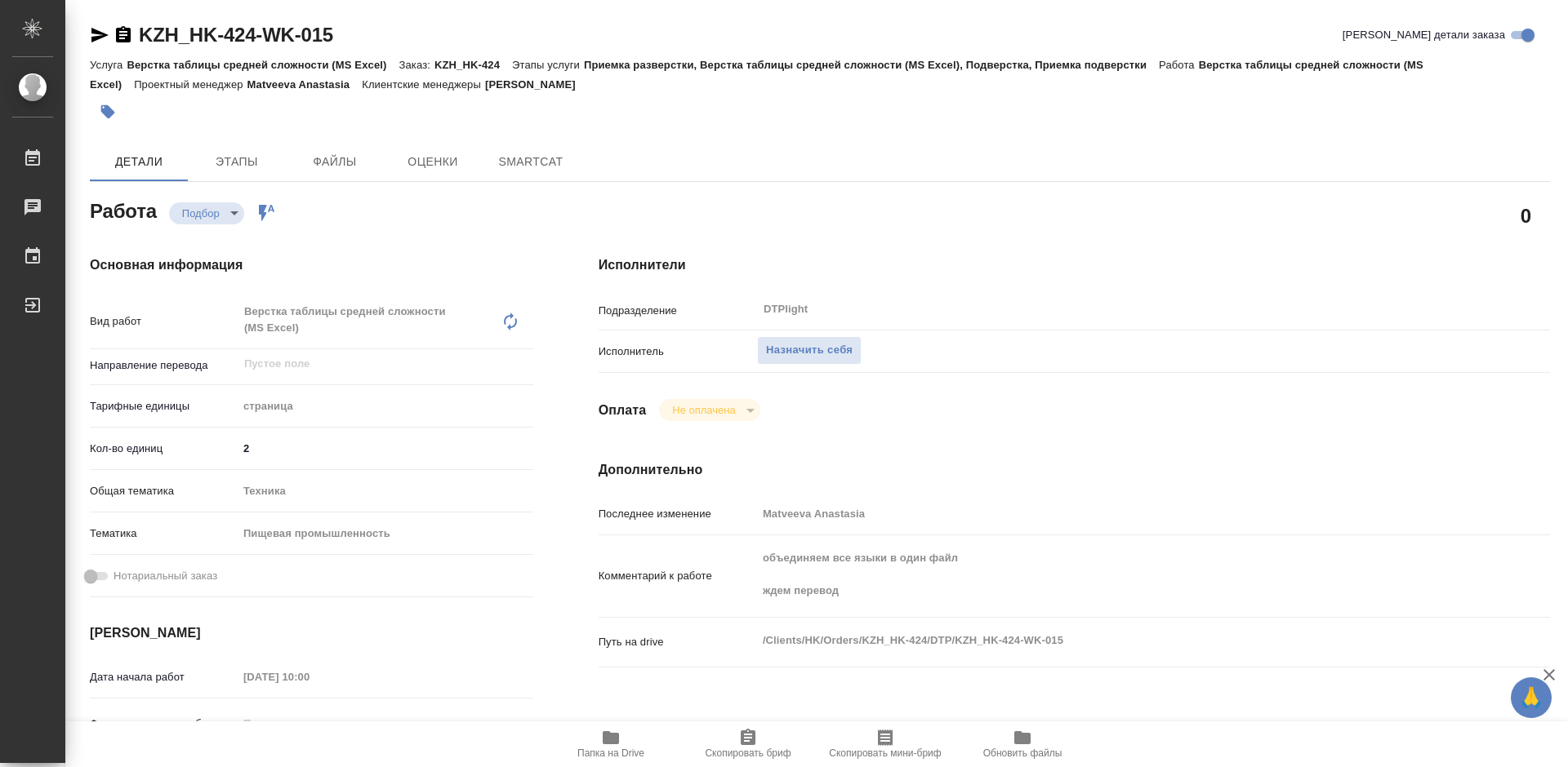
type textarea "x"
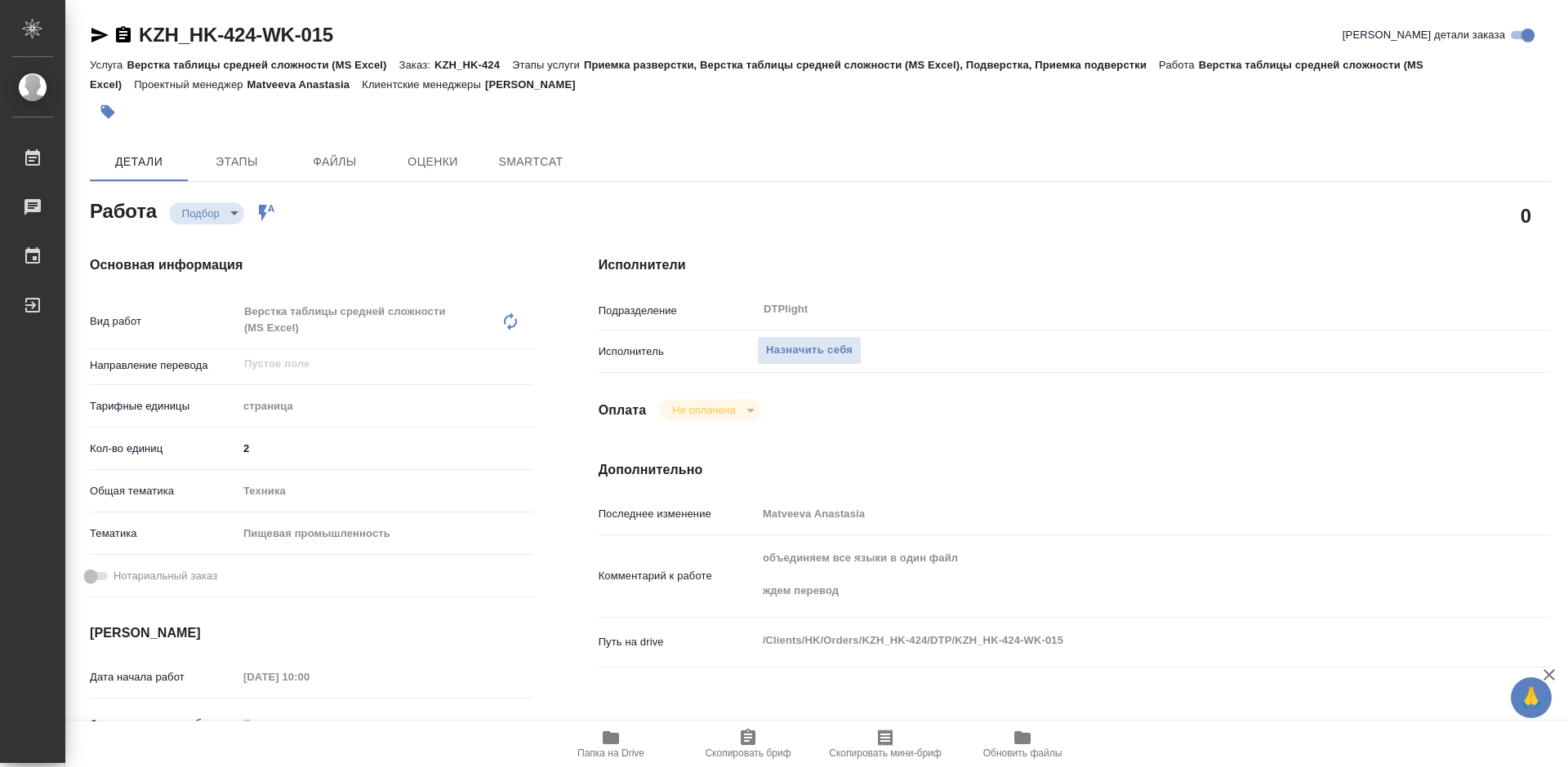
type textarea "x"
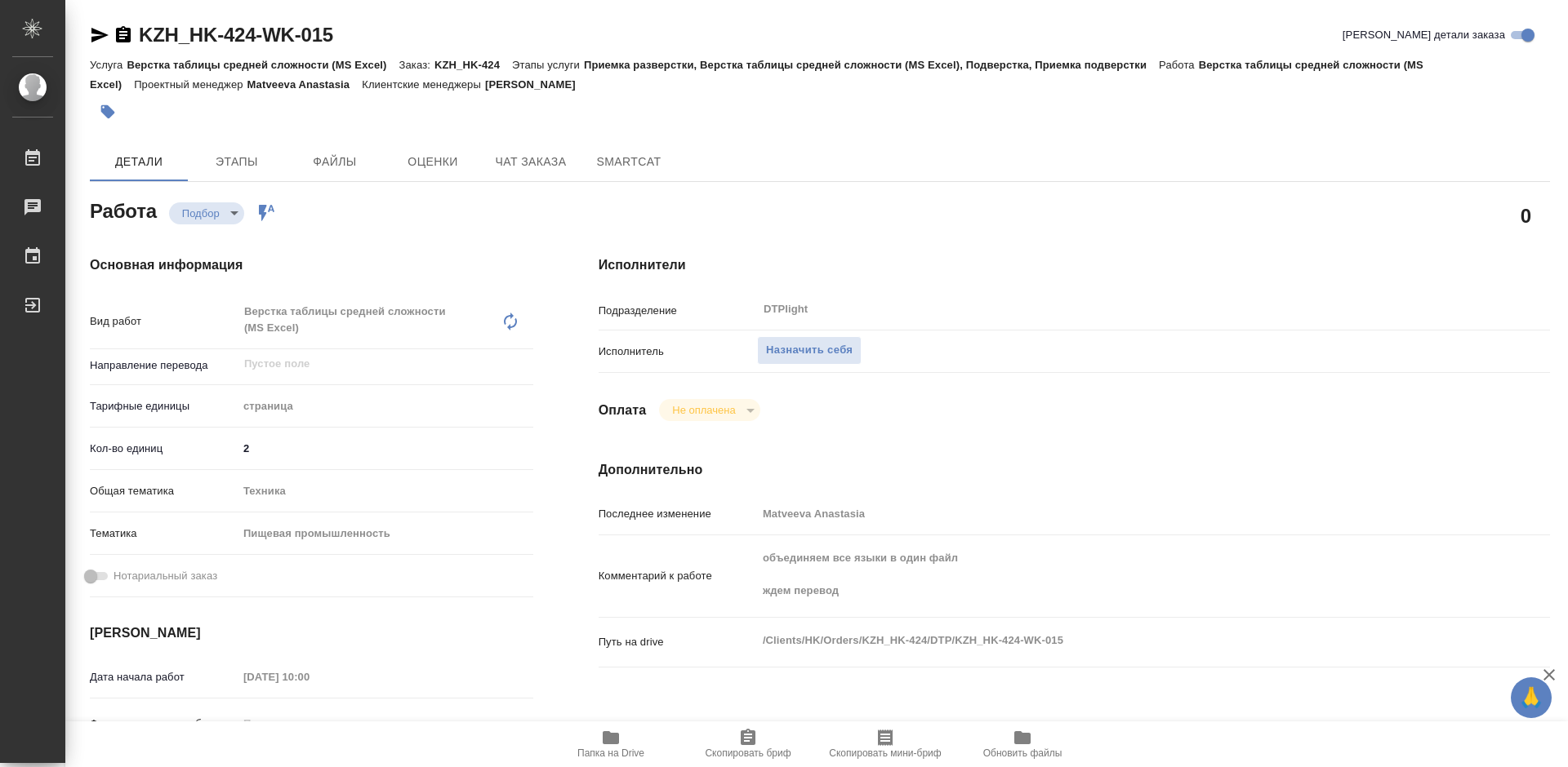
type textarea "x"
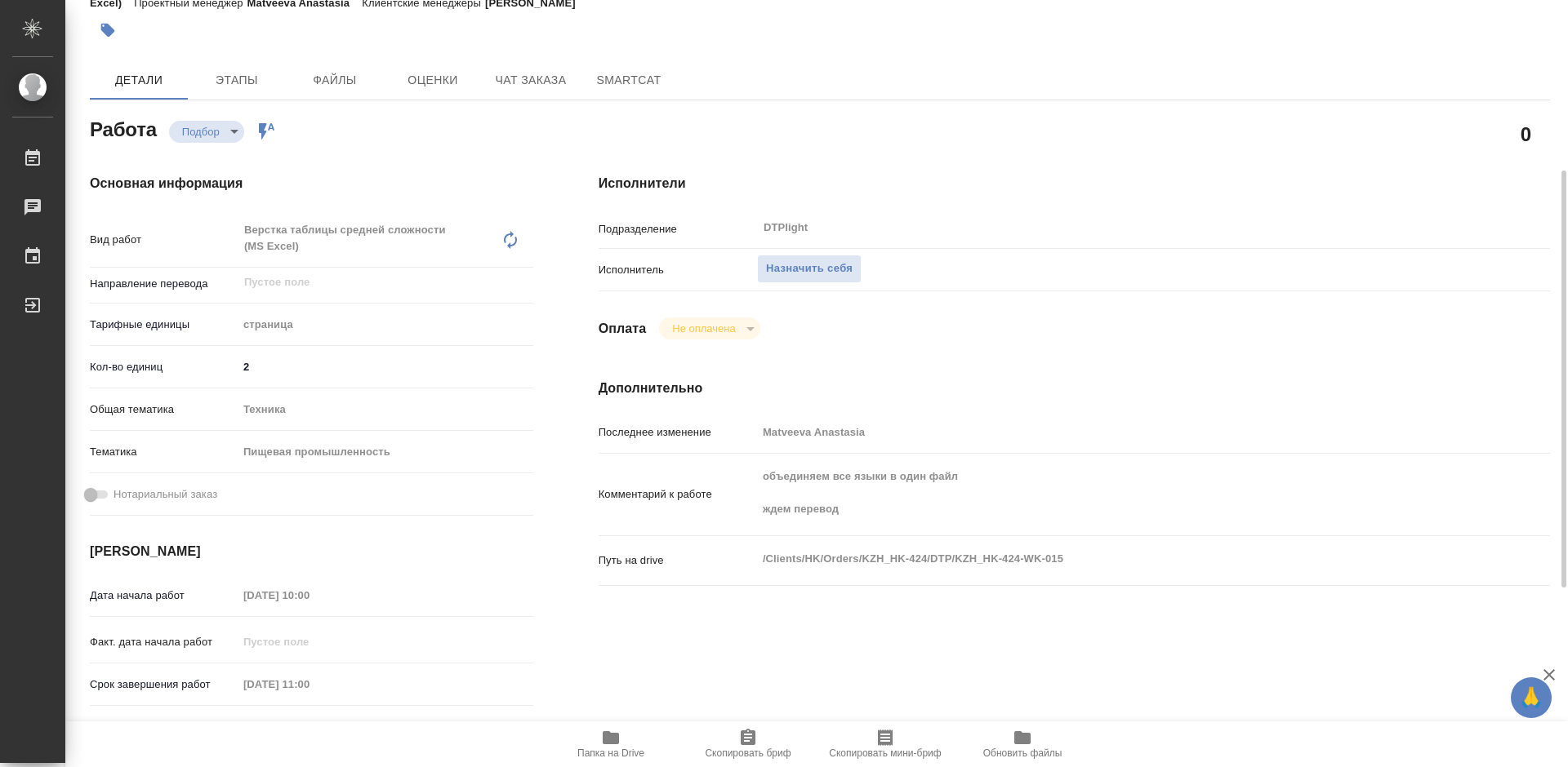
scroll to position [163, 0]
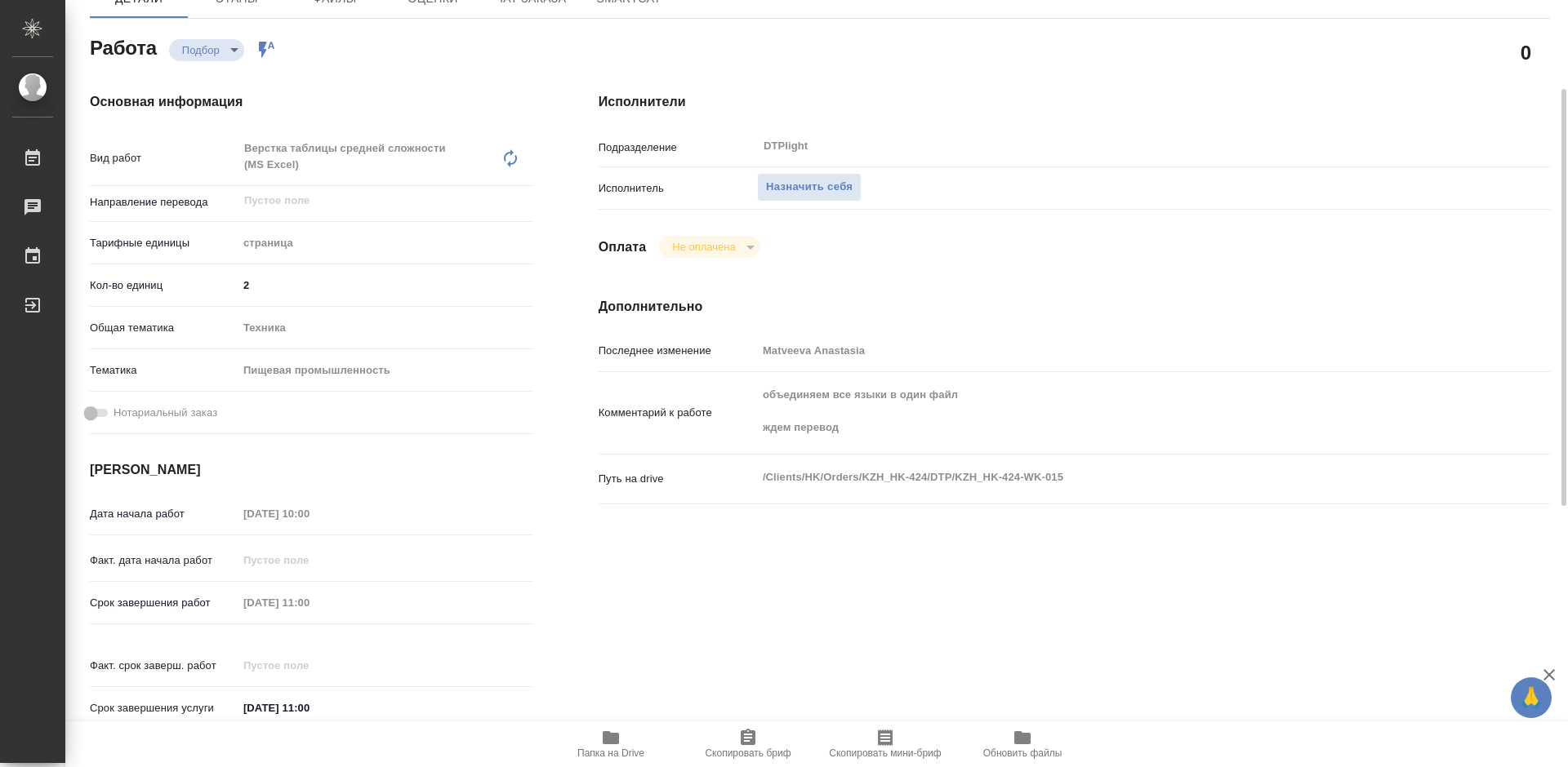
type textarea "x"
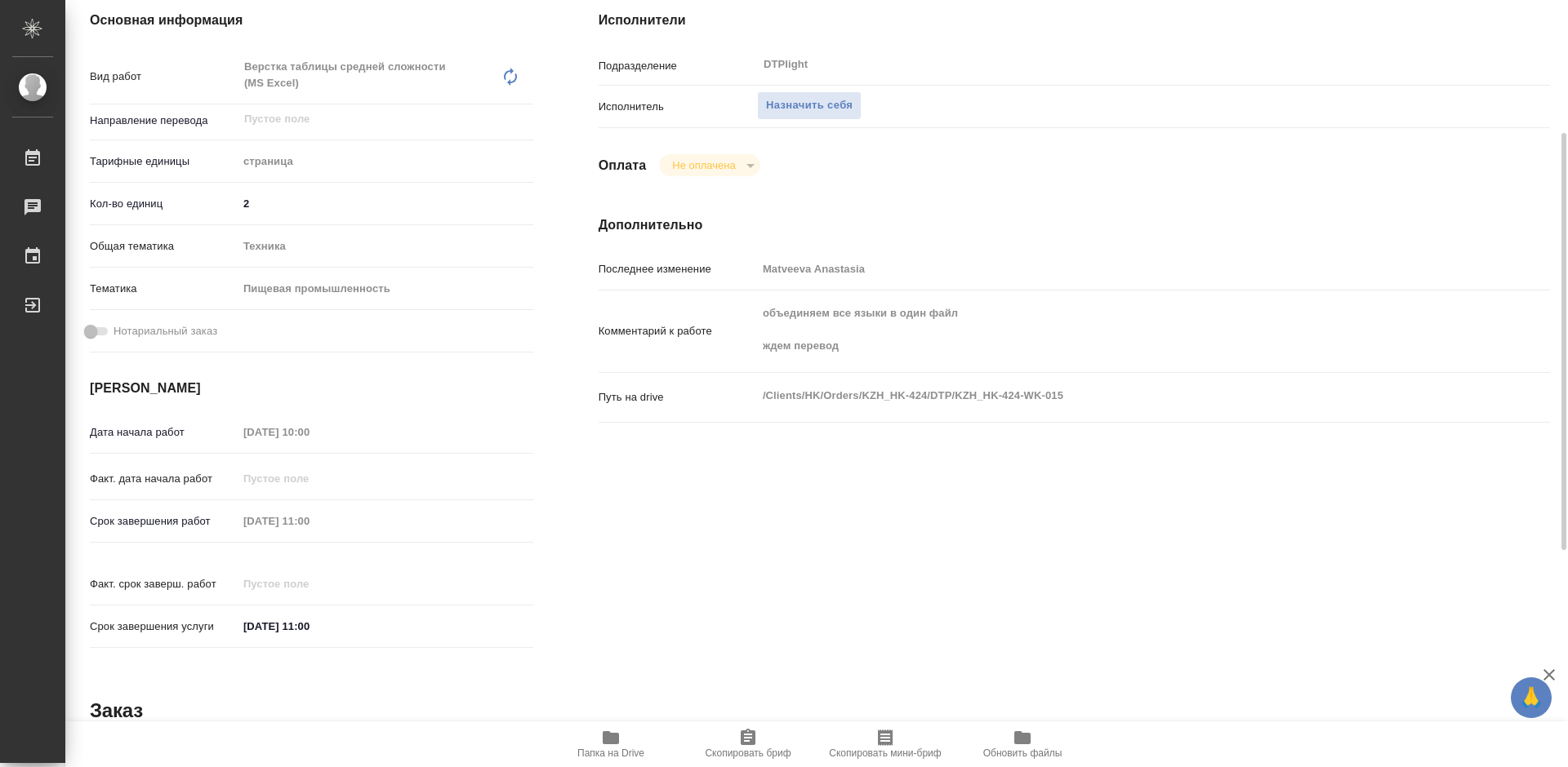
scroll to position [82, 0]
